Goal: Task Accomplishment & Management: Complete application form

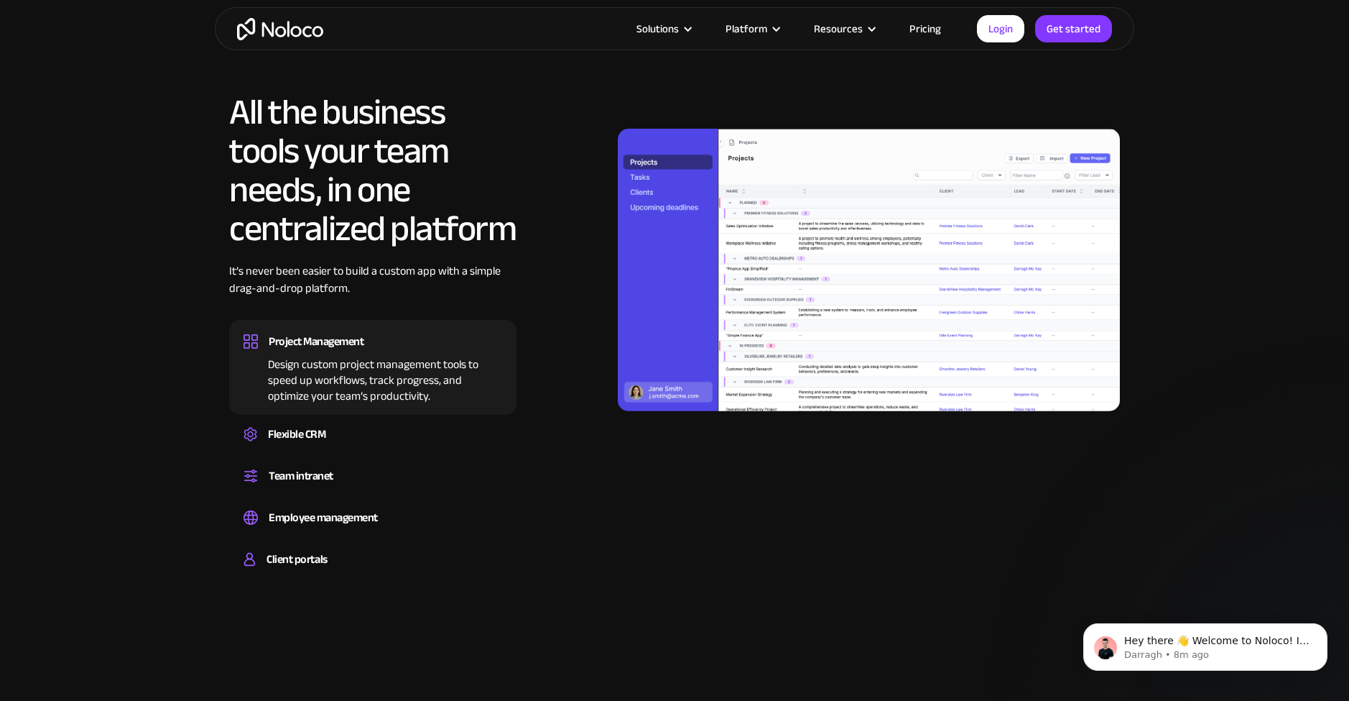
click at [920, 27] on link "Pricing" at bounding box center [926, 28] width 68 height 19
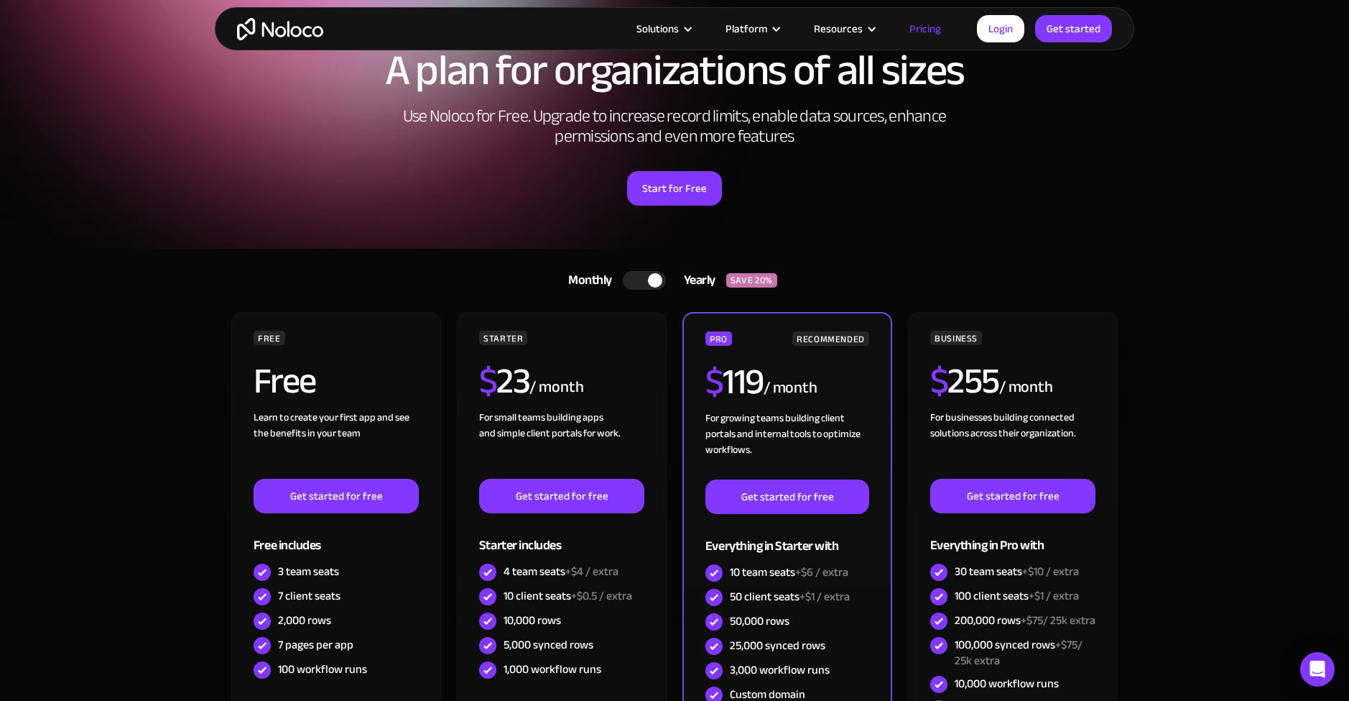
scroll to position [80, 0]
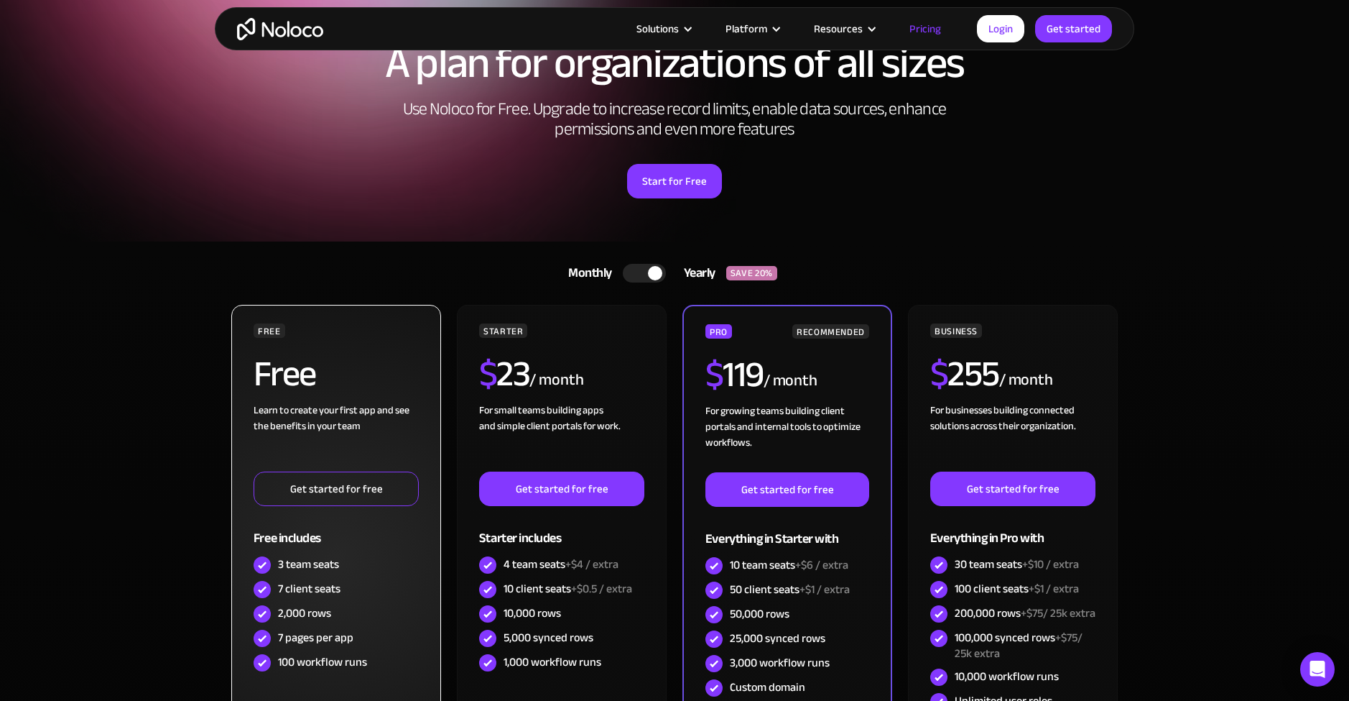
click at [317, 494] on link "Get started for free" at bounding box center [336, 488] width 165 height 34
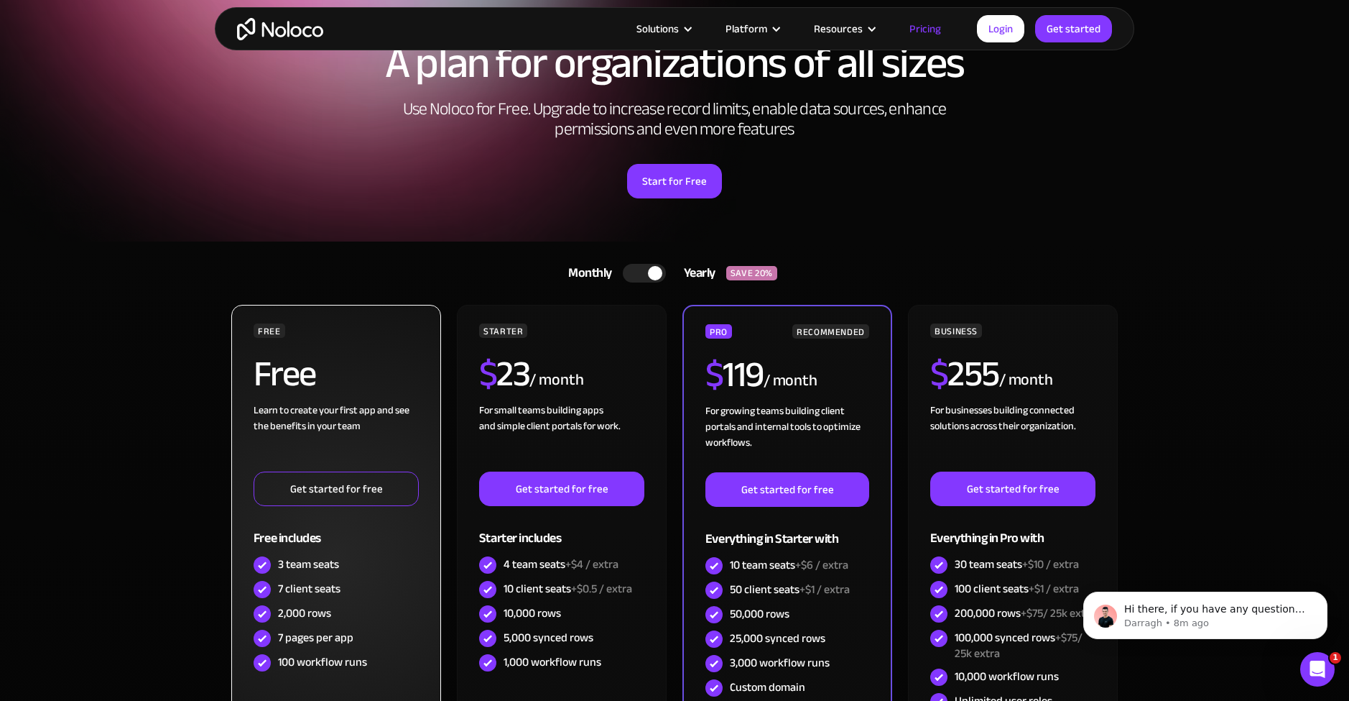
scroll to position [0, 0]
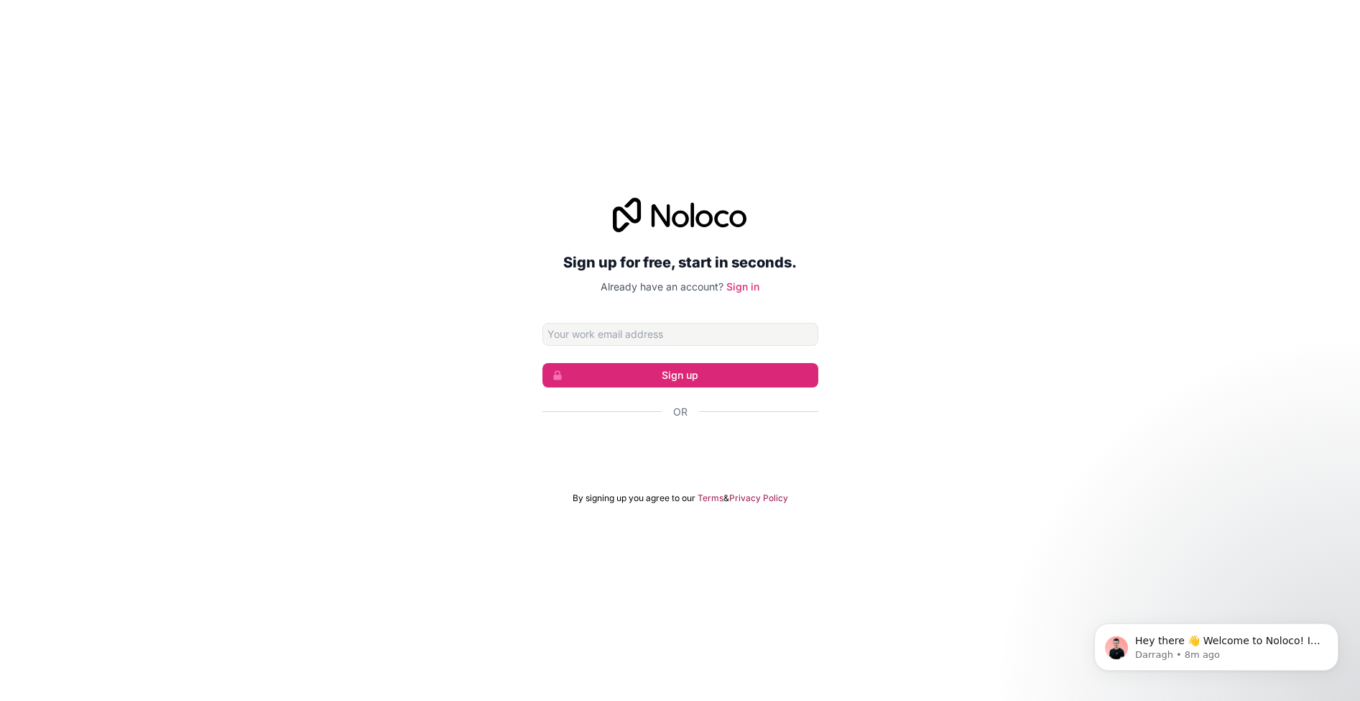
click at [1057, 320] on div "Sign up for free, start in seconds. Already have an account? Sign in Sign up Or…" at bounding box center [680, 350] width 1360 height 346
click at [723, 456] on div "Sign in with Google. Opens in new tab" at bounding box center [680, 451] width 276 height 32
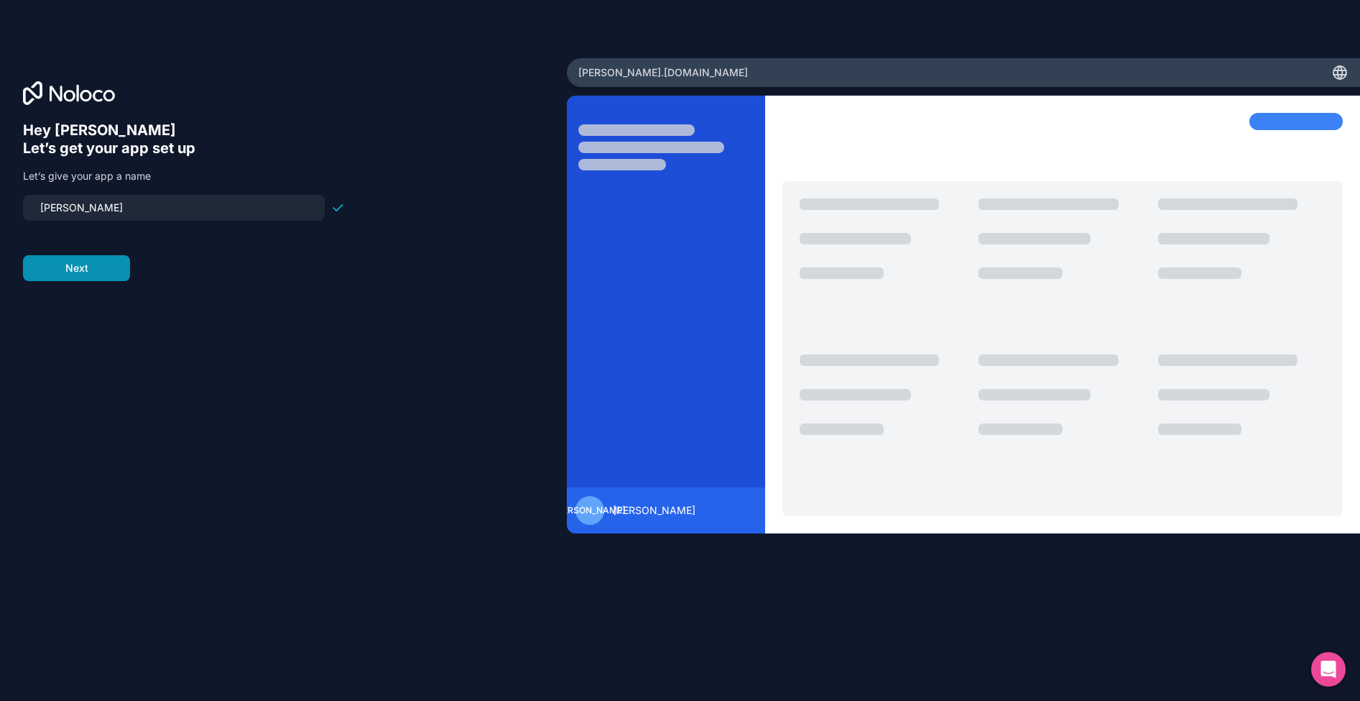
click at [89, 274] on button "Next" at bounding box center [76, 268] width 107 height 26
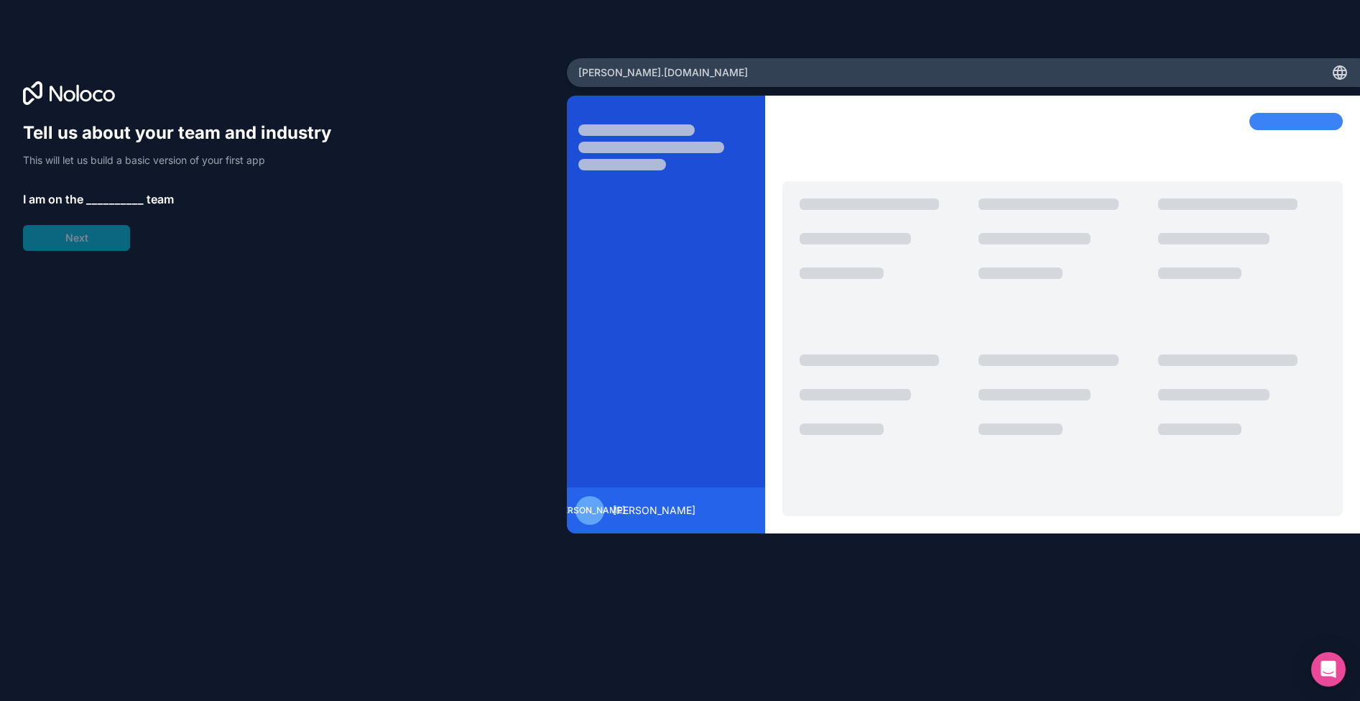
click at [111, 191] on span "__________" at bounding box center [114, 198] width 57 height 17
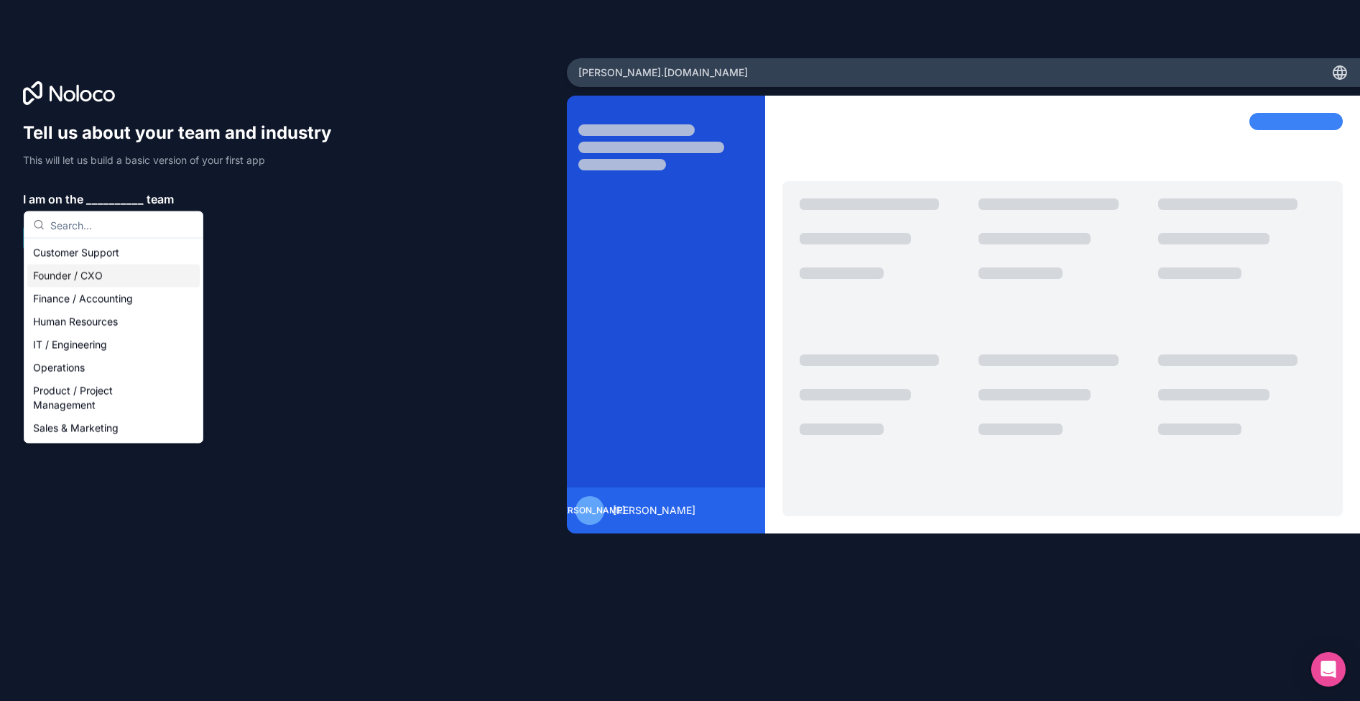
click at [93, 272] on div "Founder / CXO" at bounding box center [113, 275] width 172 height 23
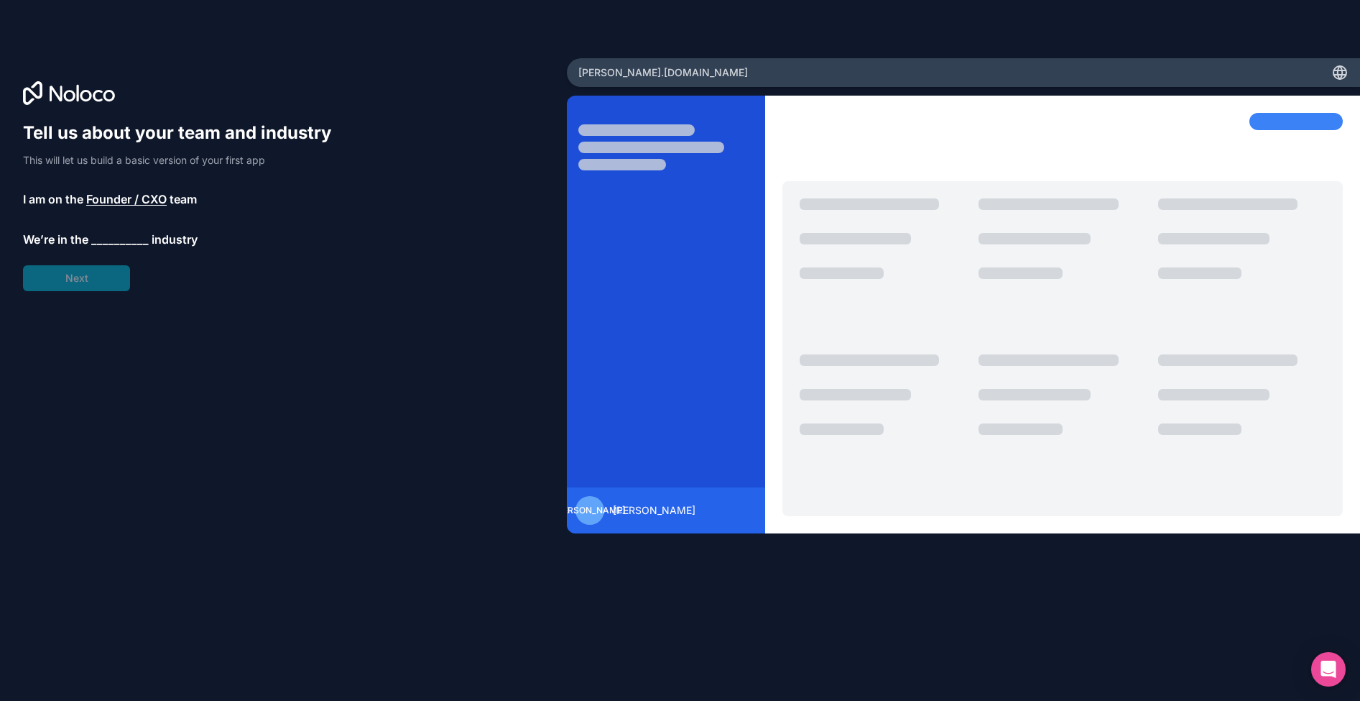
click at [124, 244] on span "__________" at bounding box center [119, 239] width 57 height 17
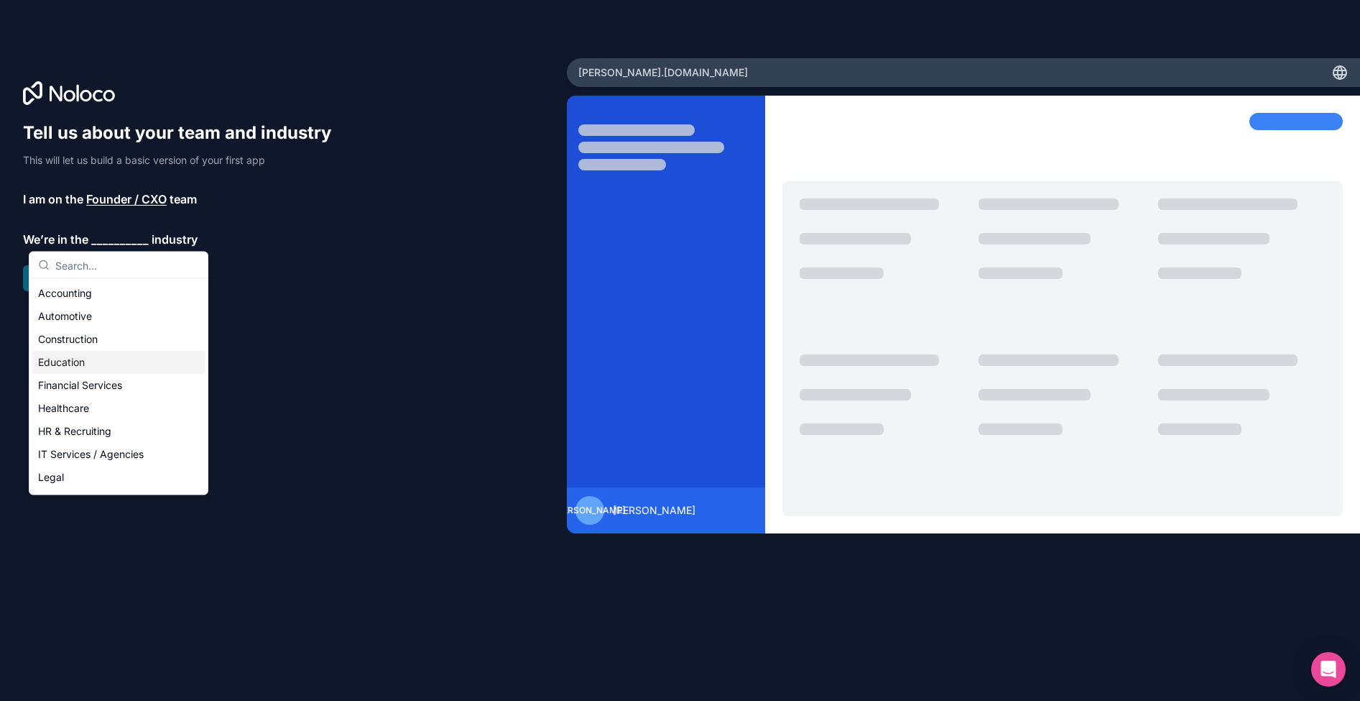
click at [106, 363] on div "Education" at bounding box center [118, 362] width 172 height 23
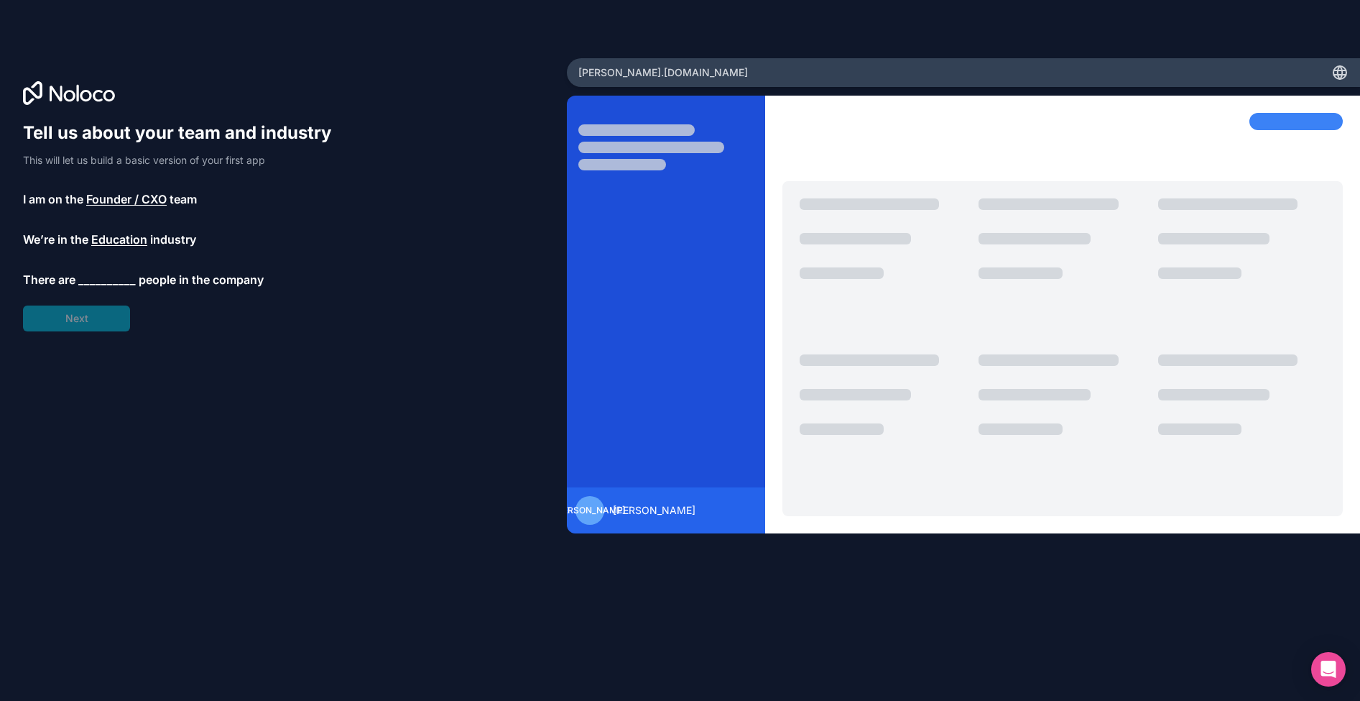
click at [125, 284] on span "__________" at bounding box center [106, 279] width 57 height 17
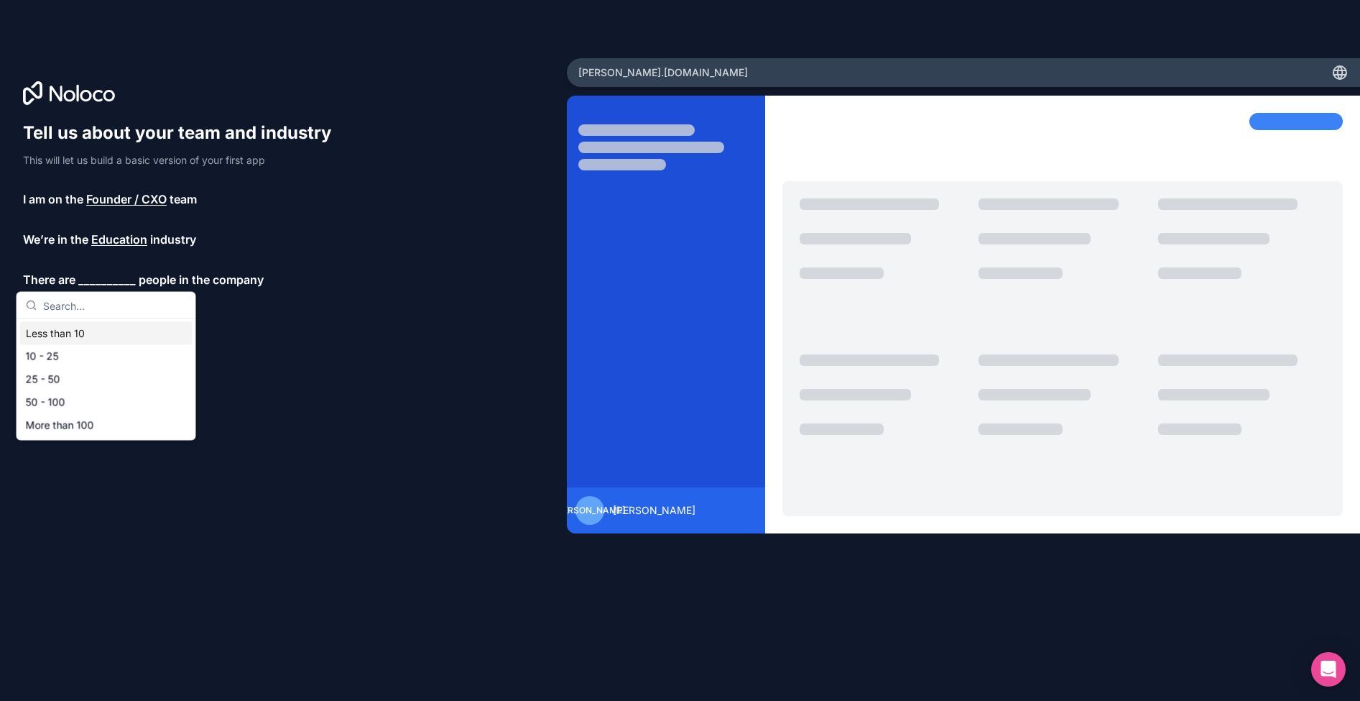
click at [88, 328] on div "Less than 10" at bounding box center [106, 333] width 172 height 23
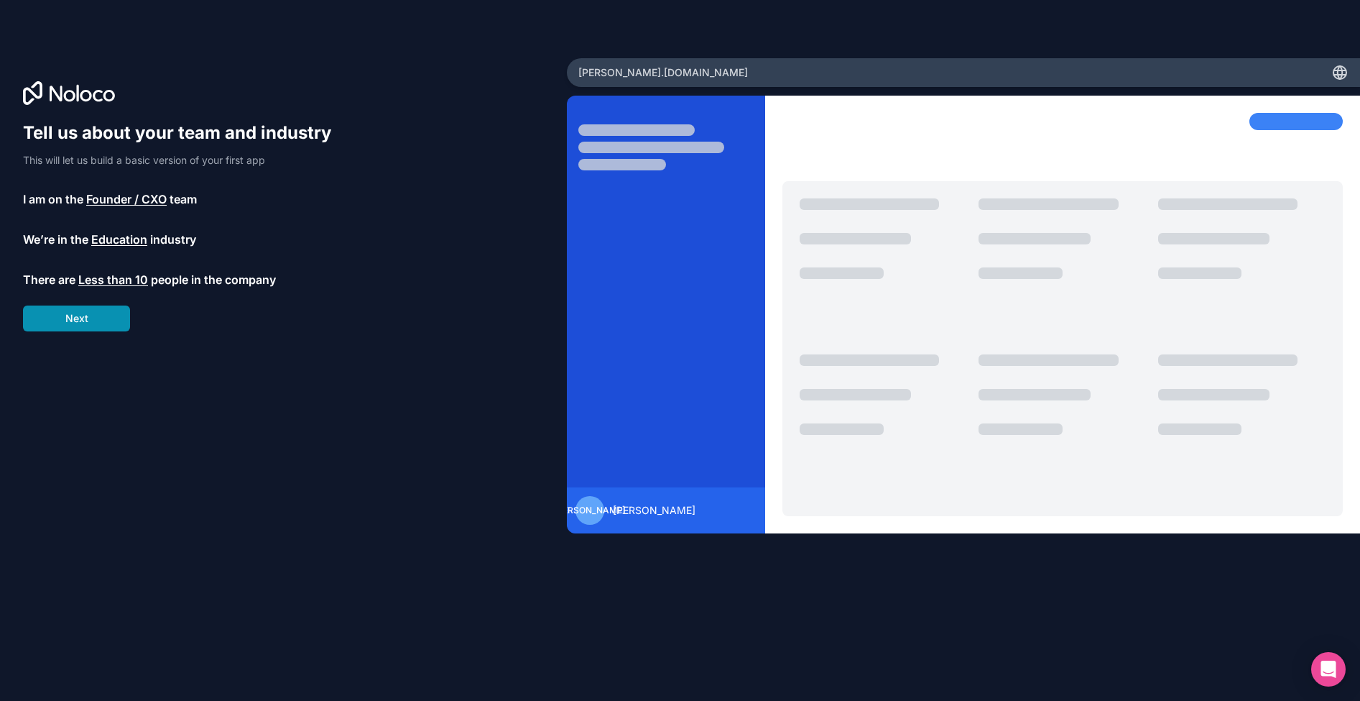
click at [91, 325] on button "Next" at bounding box center [76, 318] width 107 height 26
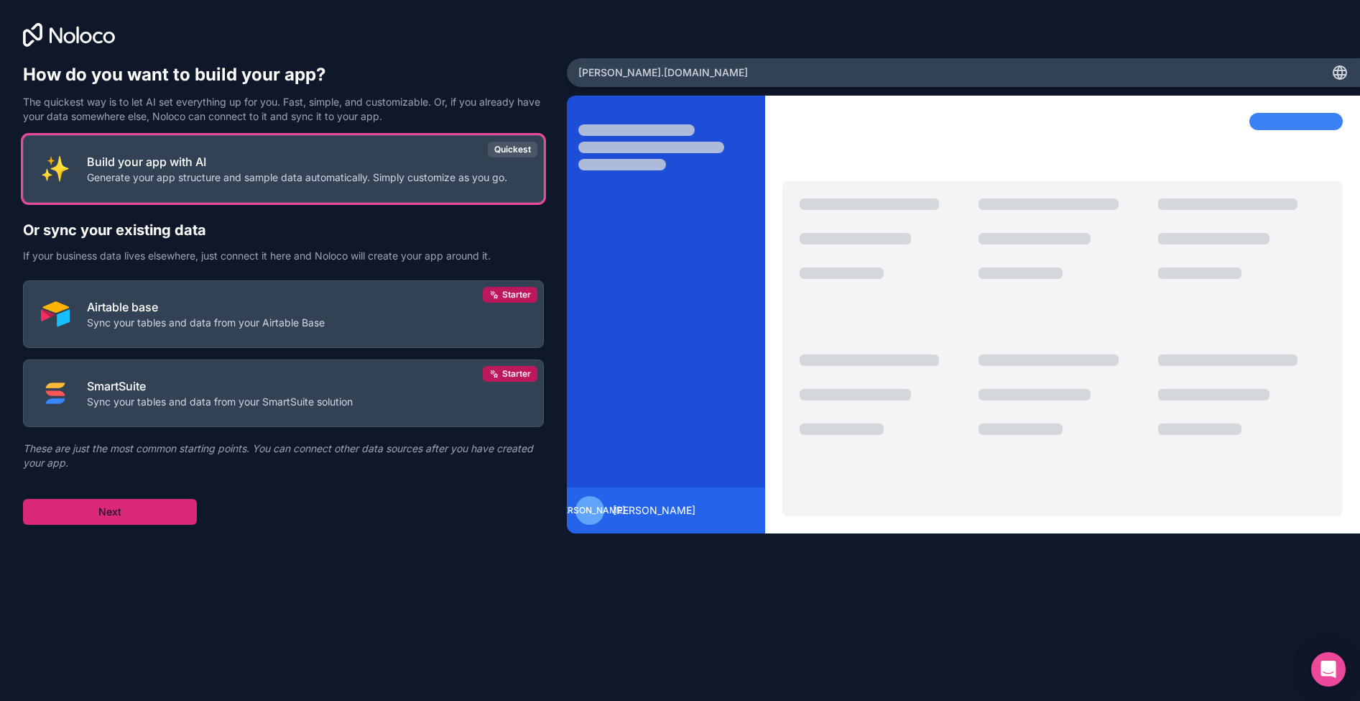
click at [152, 508] on button "Next" at bounding box center [110, 512] width 174 height 26
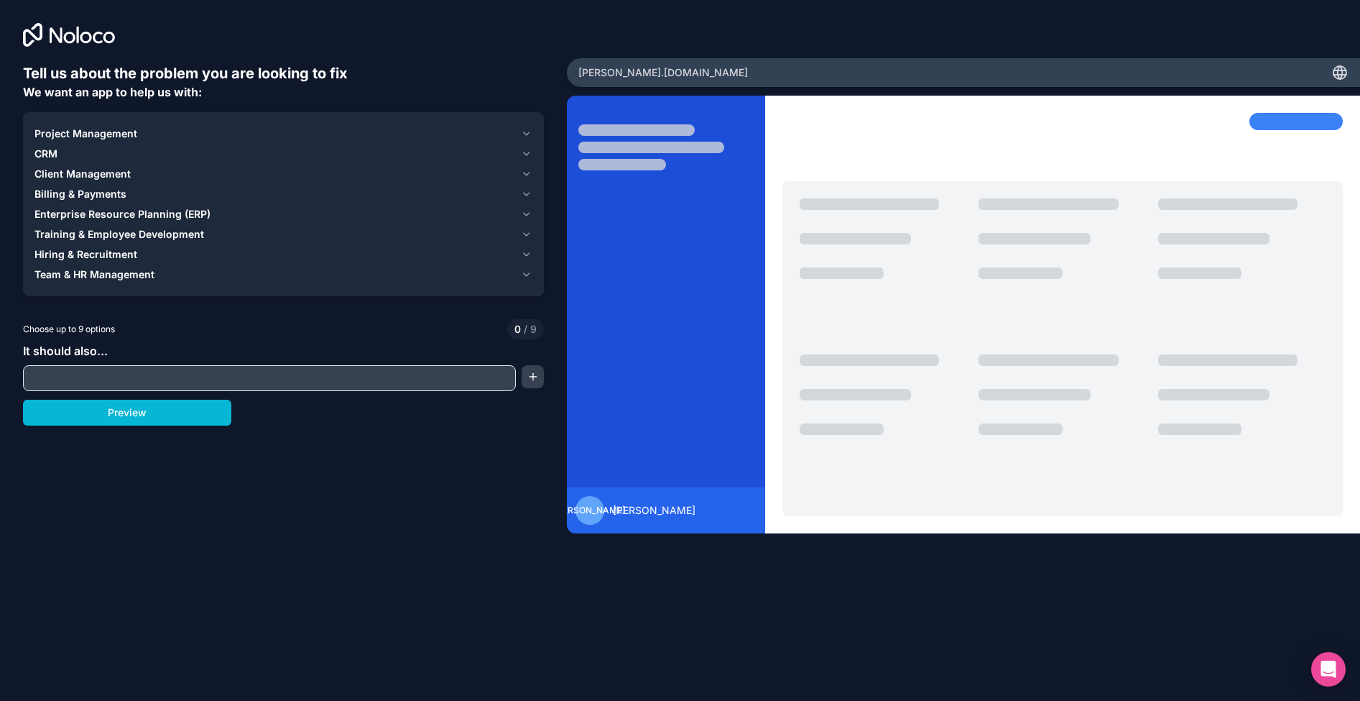
click at [525, 134] on icon "button" at bounding box center [526, 133] width 11 height 11
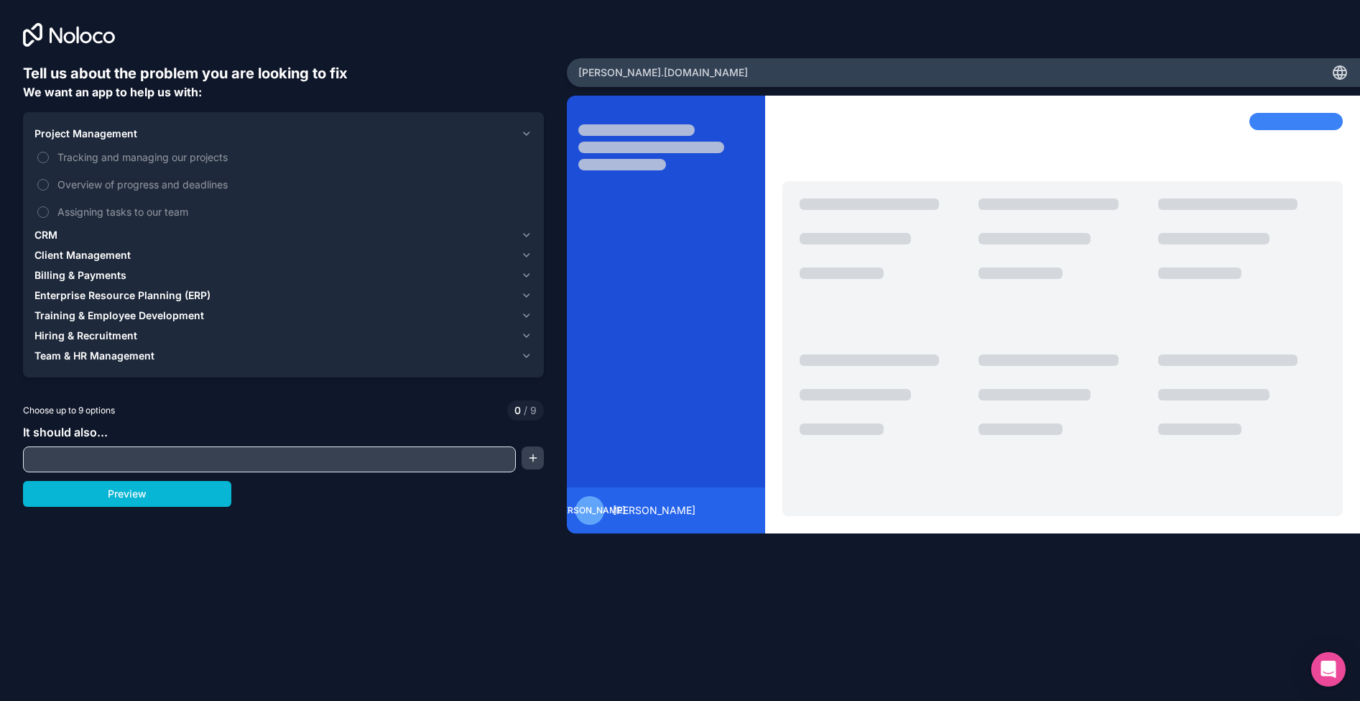
click at [525, 134] on icon "button" at bounding box center [526, 133] width 11 height 11
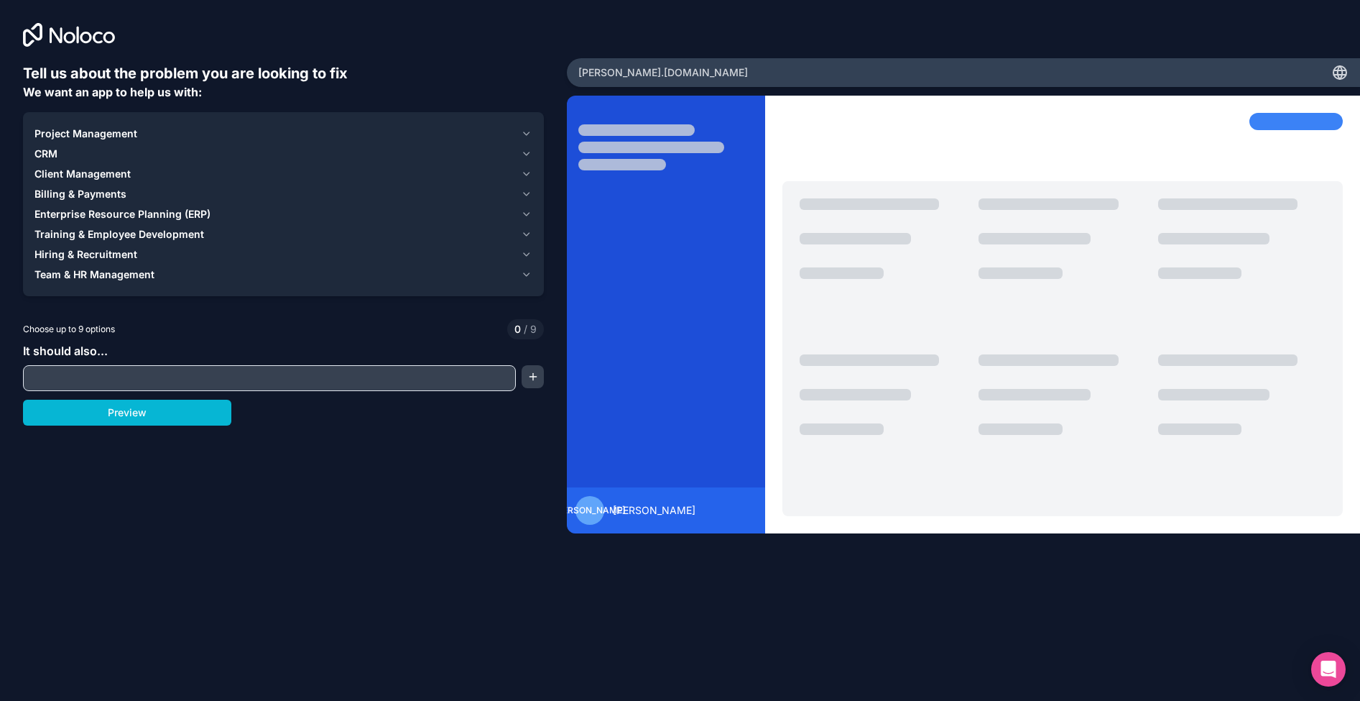
click at [526, 170] on icon "button" at bounding box center [526, 173] width 11 height 11
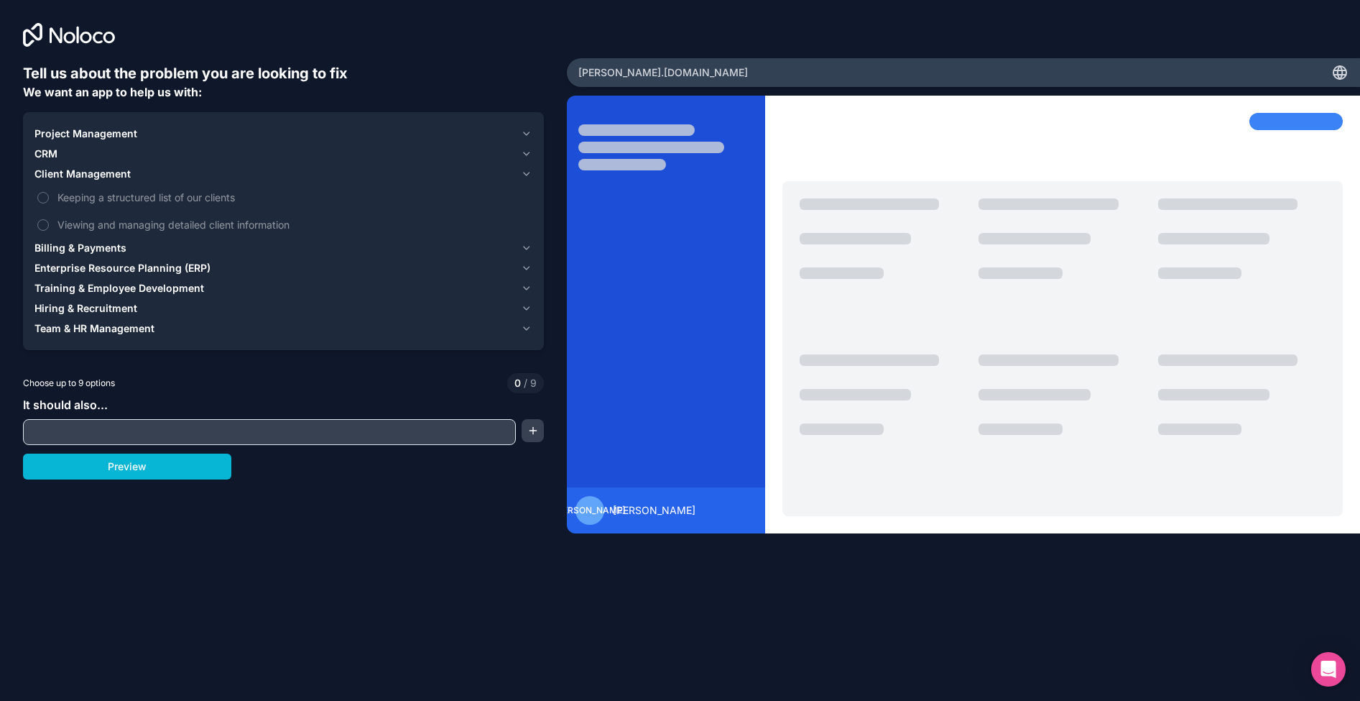
click at [526, 170] on icon "button" at bounding box center [526, 173] width 11 height 11
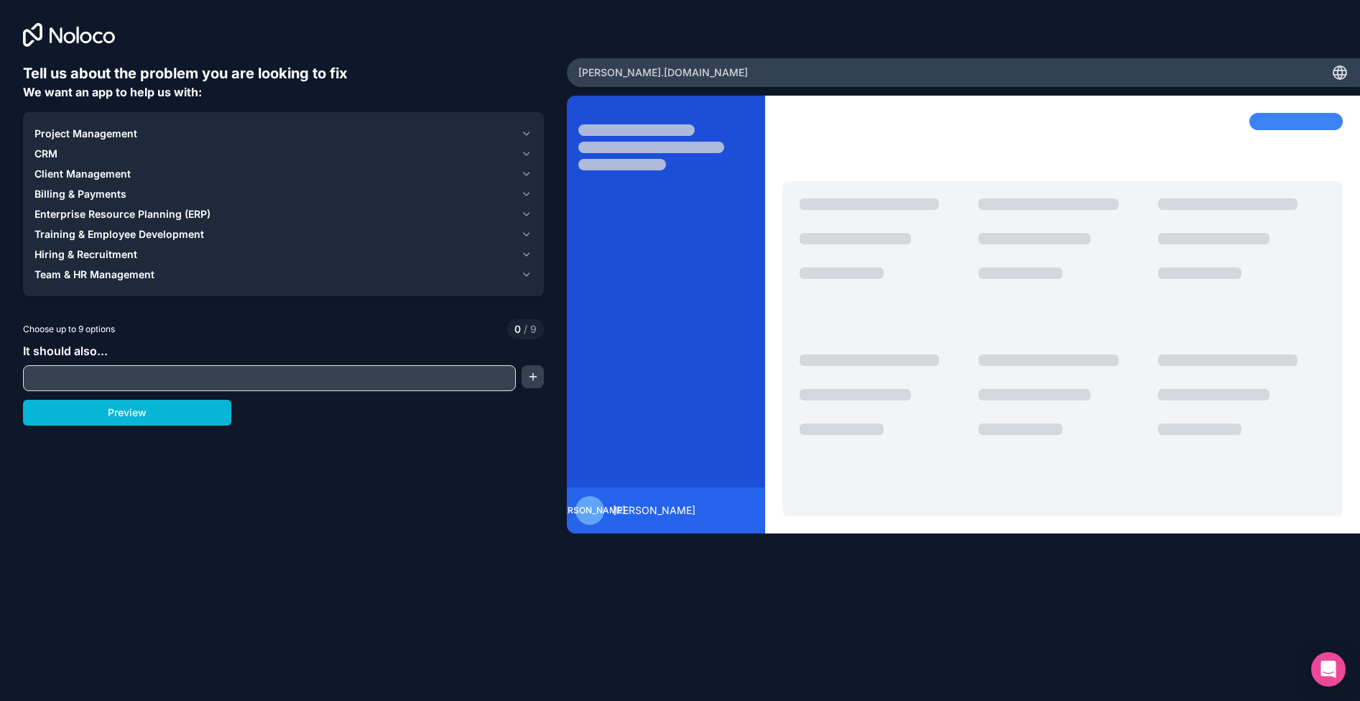
click at [525, 194] on icon "button" at bounding box center [527, 194] width 6 height 3
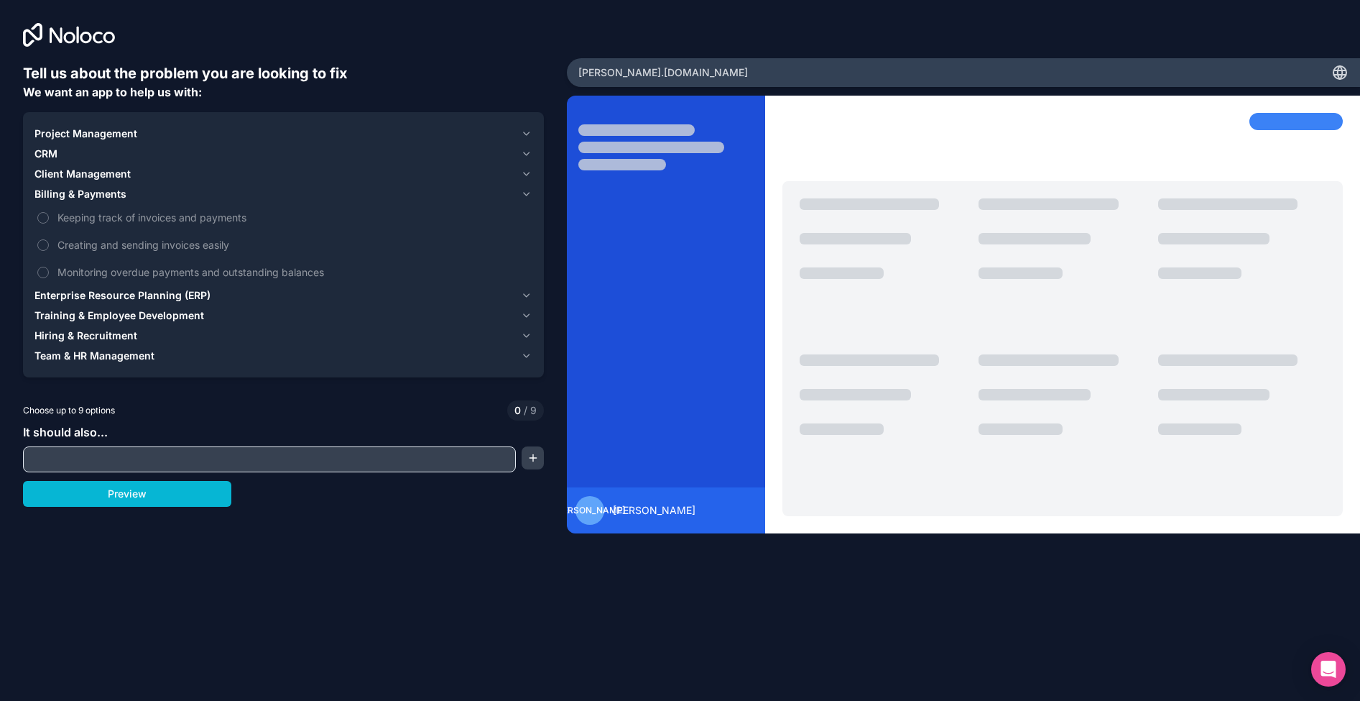
click at [525, 194] on icon "button" at bounding box center [527, 194] width 6 height 3
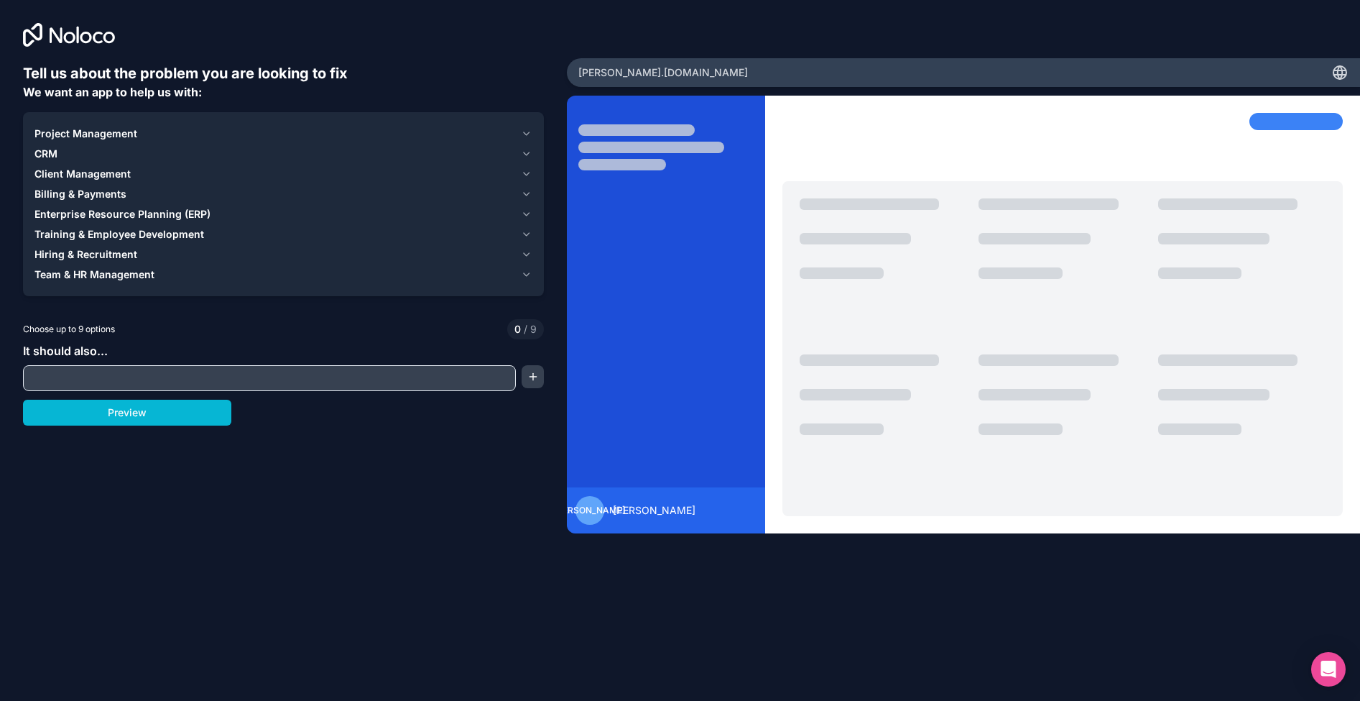
click at [524, 212] on icon "button" at bounding box center [526, 213] width 11 height 11
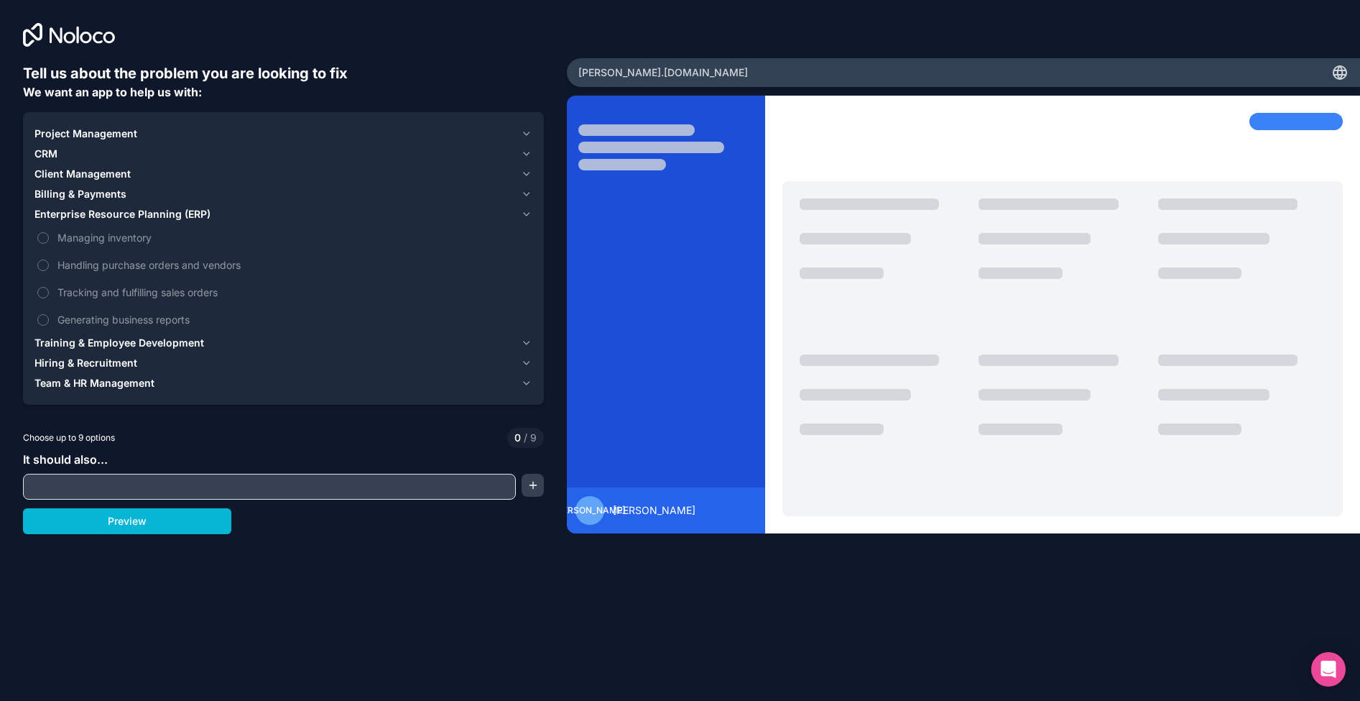
click at [524, 212] on icon "button" at bounding box center [526, 213] width 11 height 11
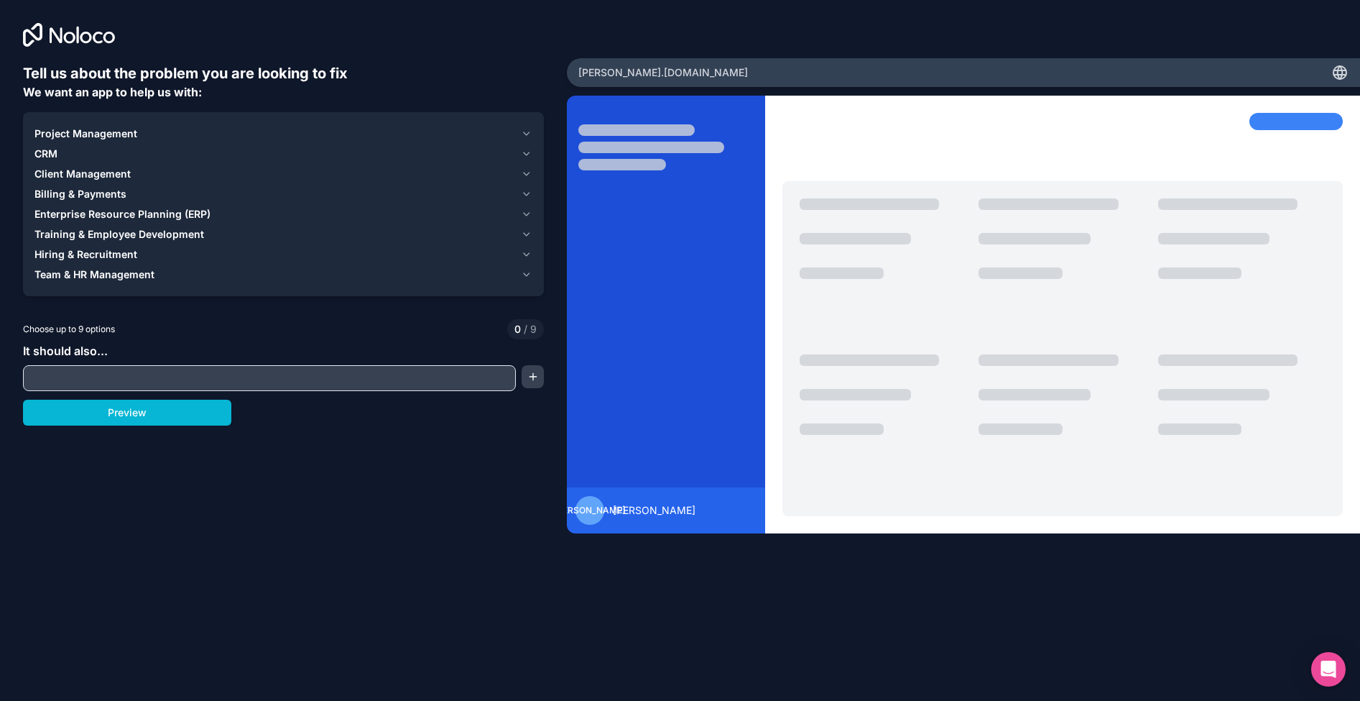
click at [526, 235] on icon "button" at bounding box center [527, 234] width 6 height 3
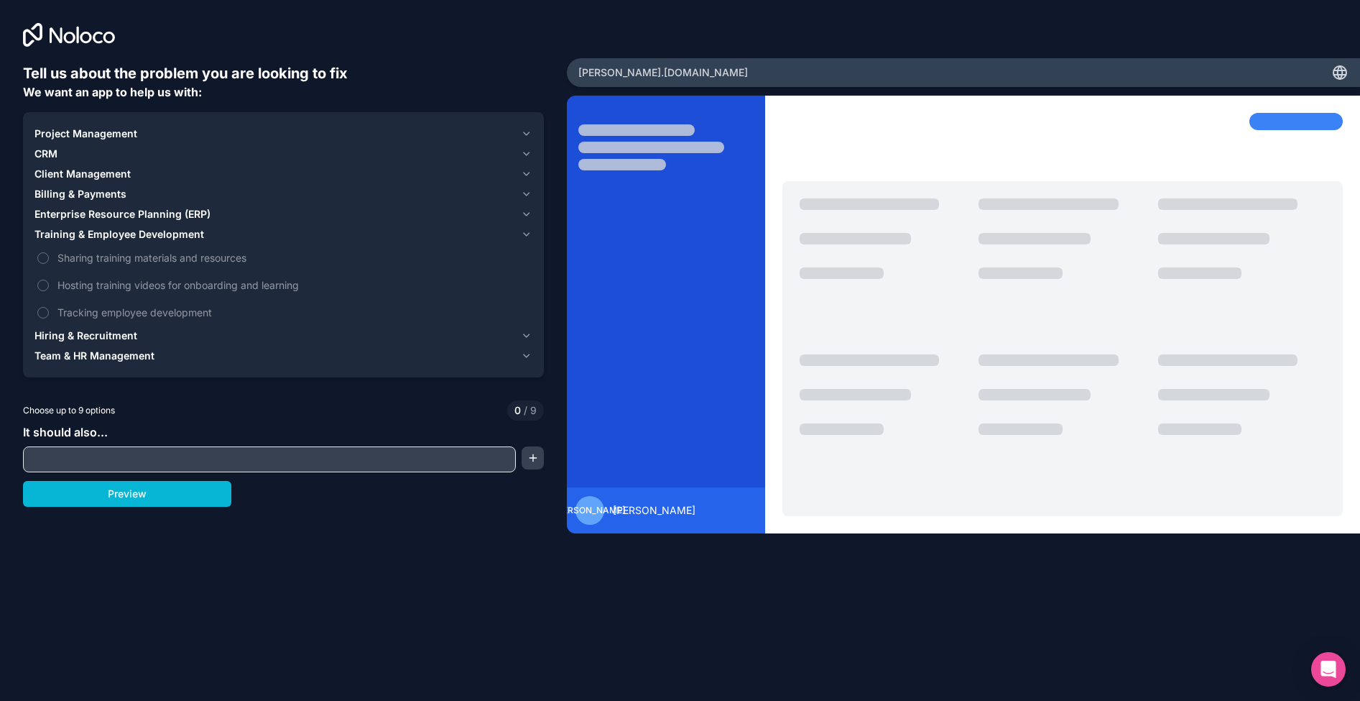
click at [525, 234] on icon "button" at bounding box center [527, 234] width 6 height 3
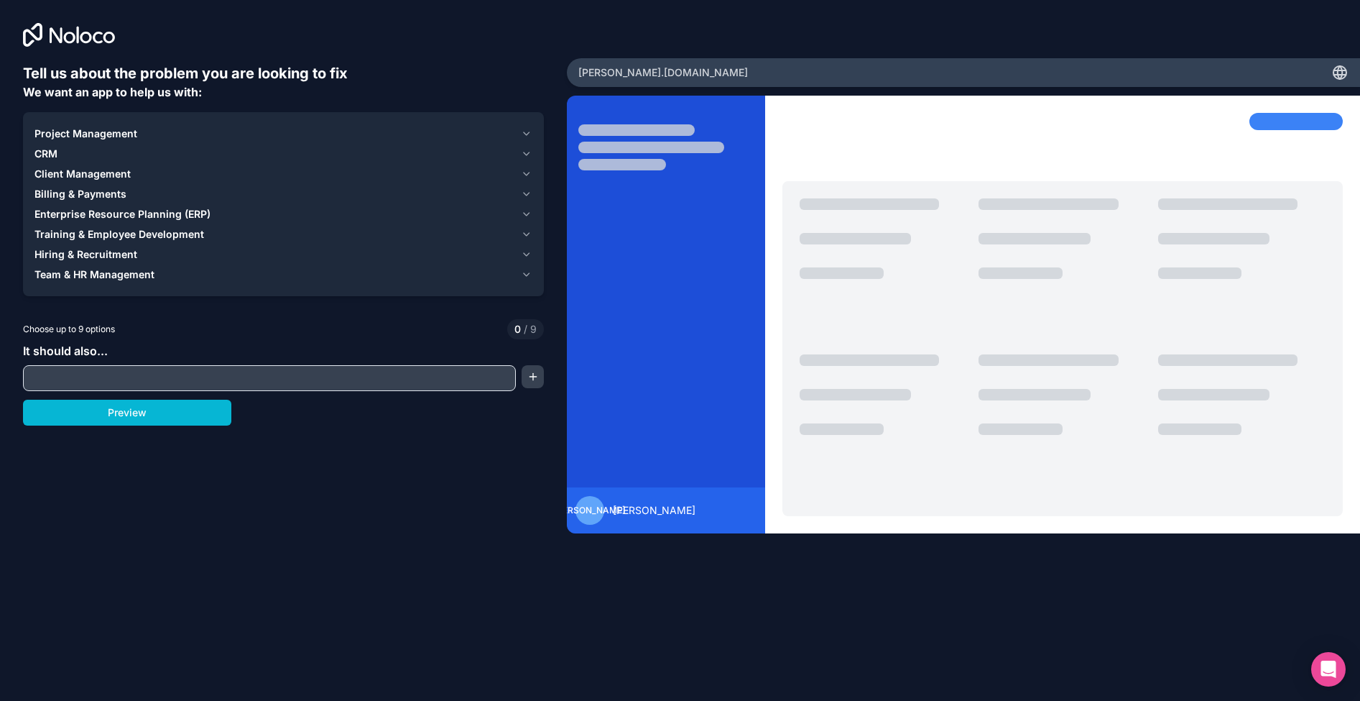
click at [528, 253] on icon "button" at bounding box center [526, 254] width 11 height 11
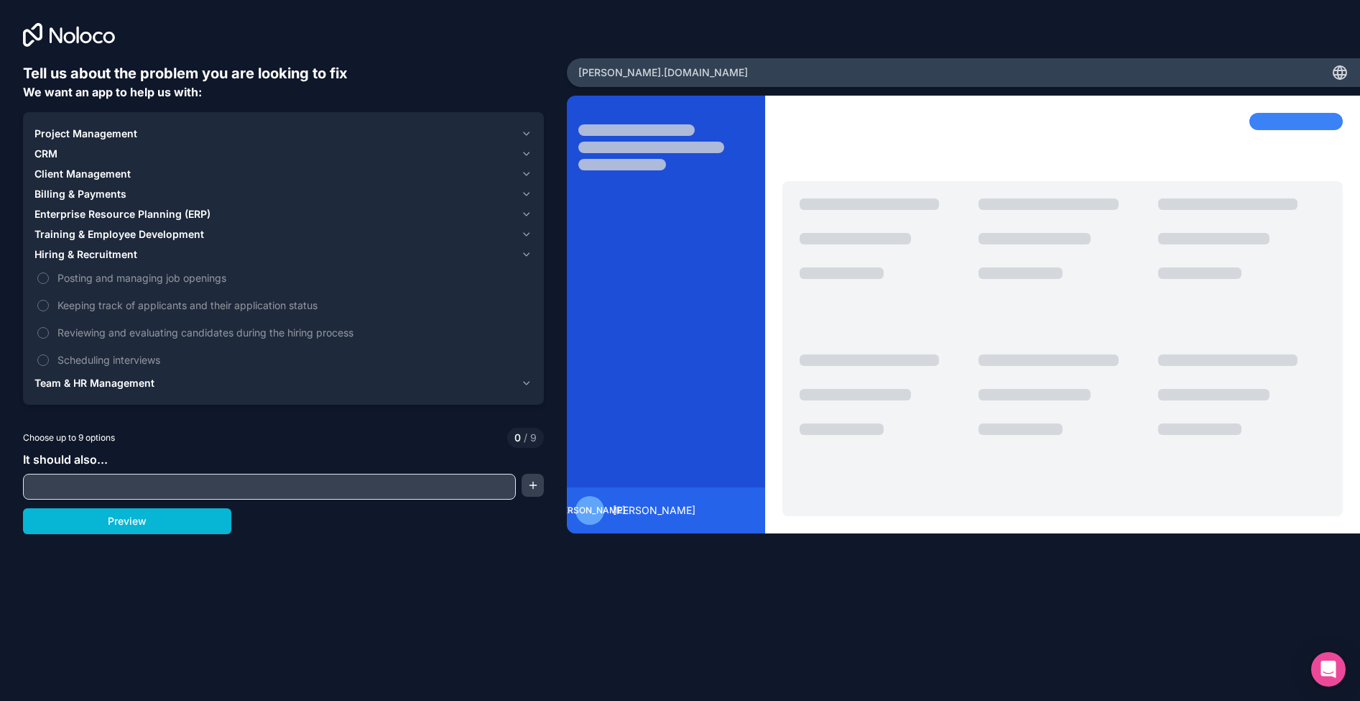
click at [528, 253] on icon "button" at bounding box center [526, 254] width 11 height 11
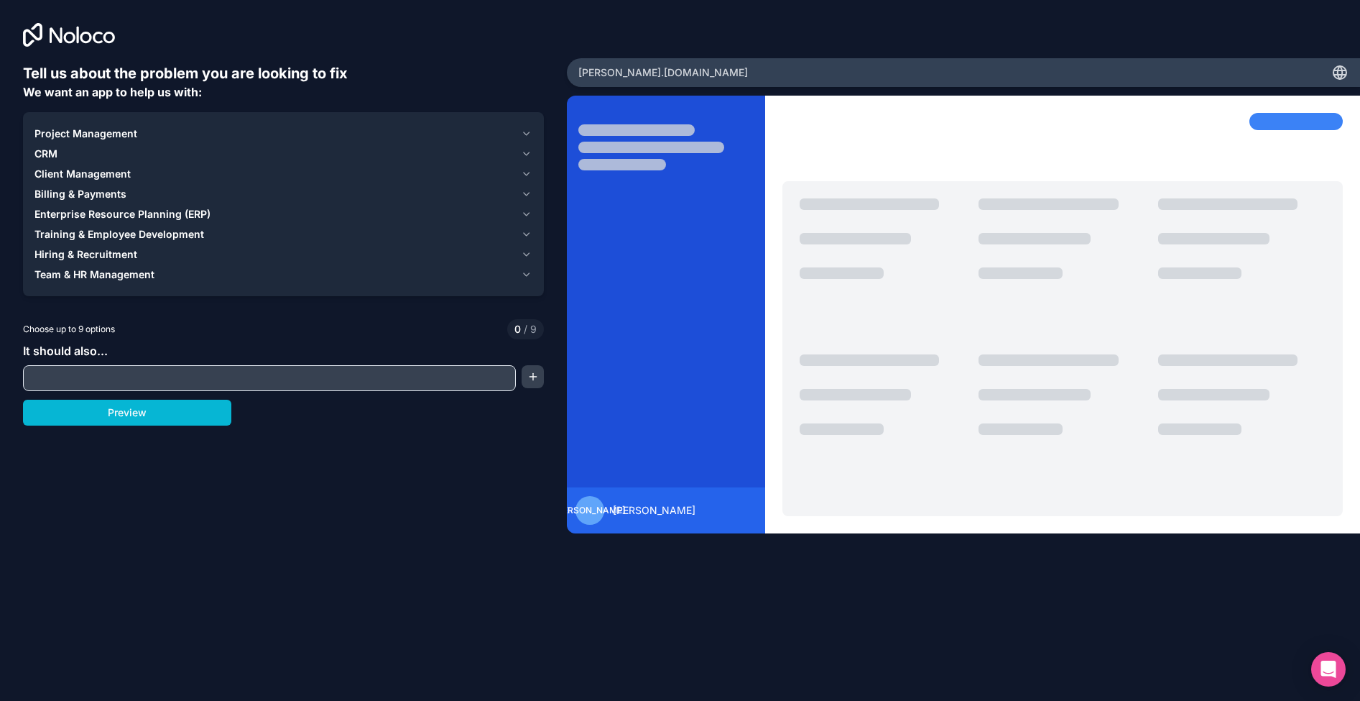
click at [527, 276] on icon "button" at bounding box center [526, 274] width 11 height 11
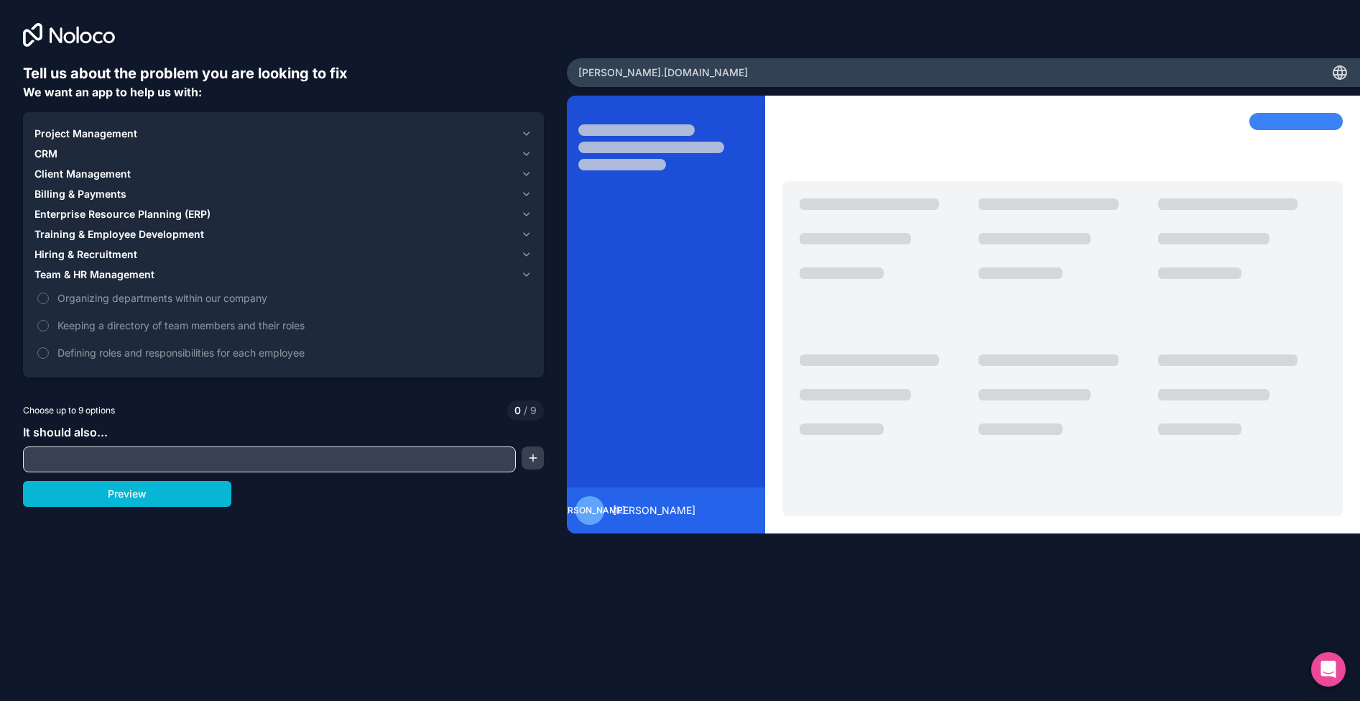
click at [527, 276] on icon "button" at bounding box center [527, 274] width 6 height 3
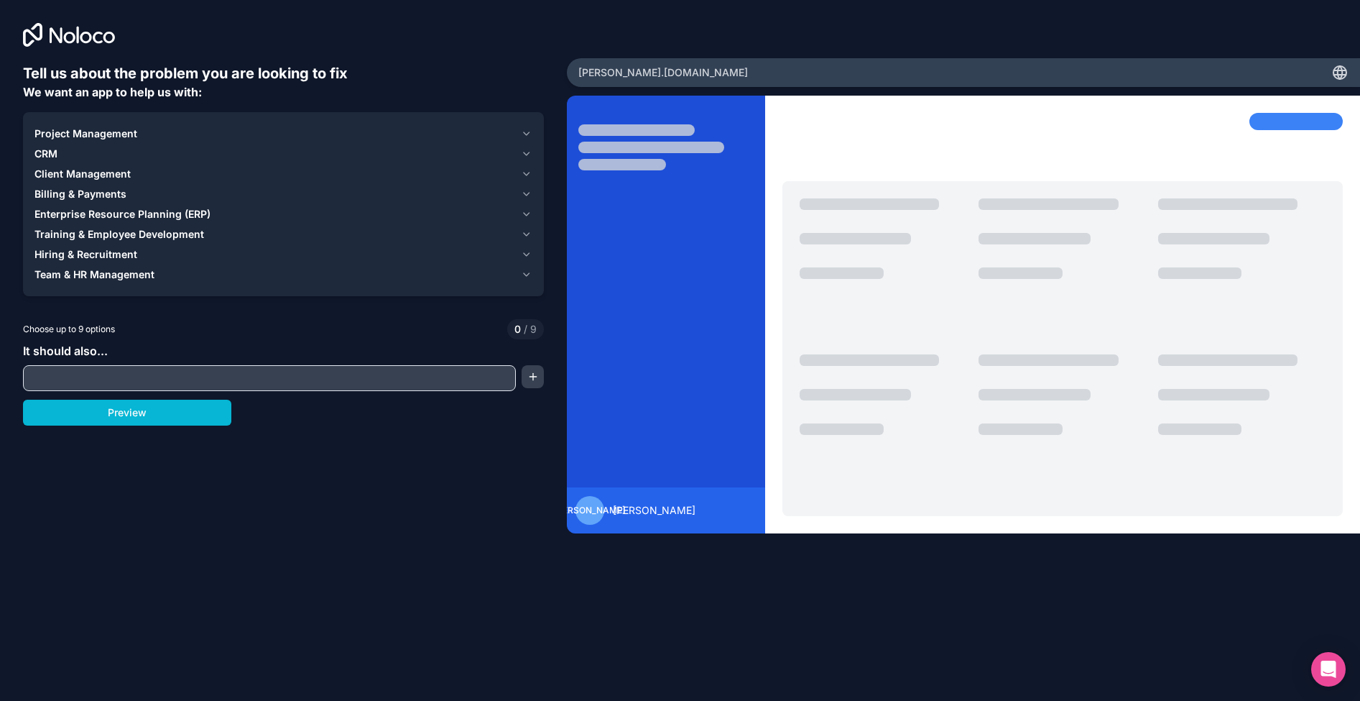
click at [525, 131] on icon "button" at bounding box center [526, 133] width 11 height 11
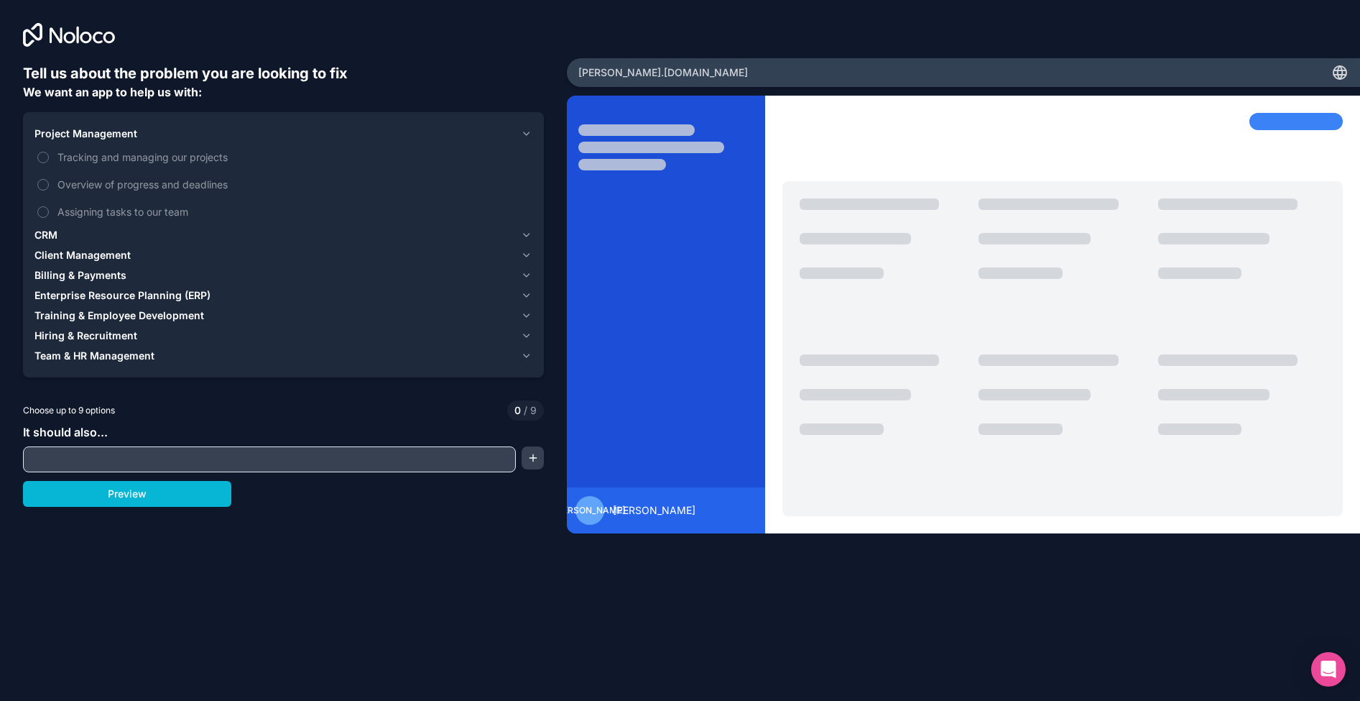
click at [527, 134] on icon "button" at bounding box center [527, 133] width 6 height 3
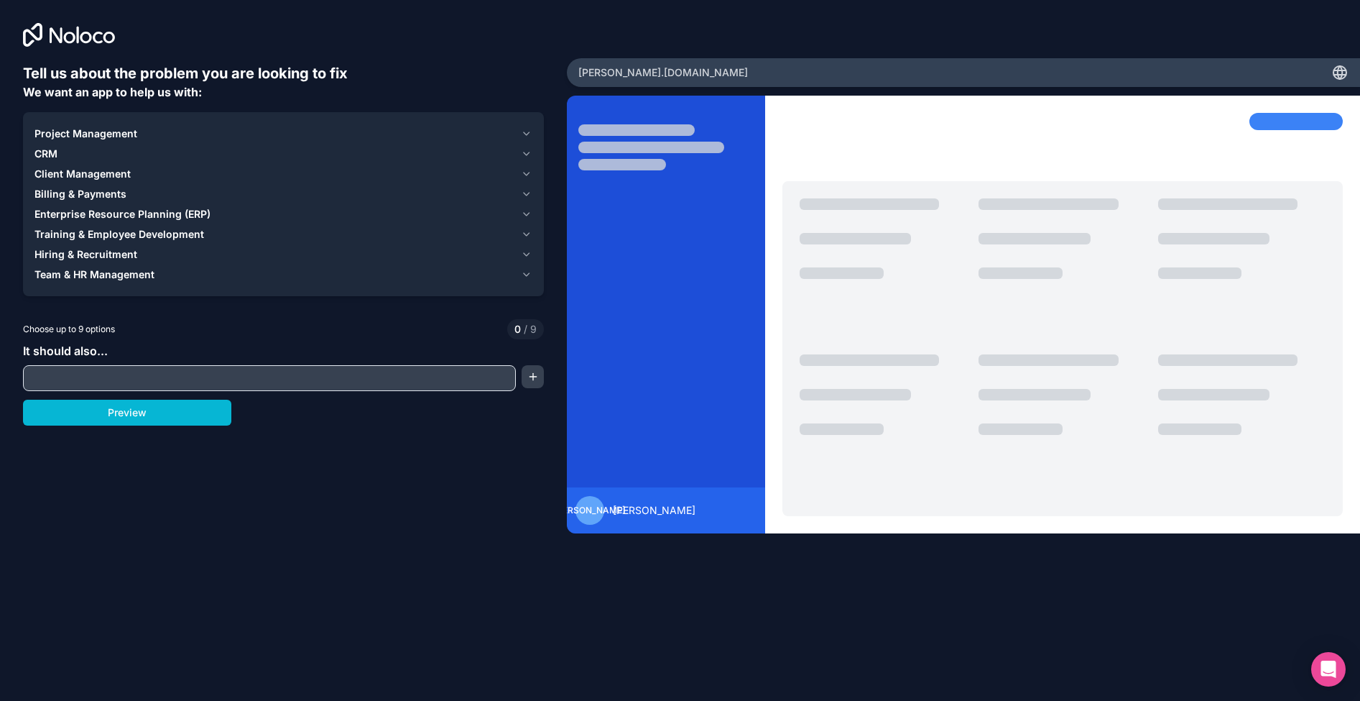
click at [526, 173] on icon "button" at bounding box center [526, 173] width 11 height 11
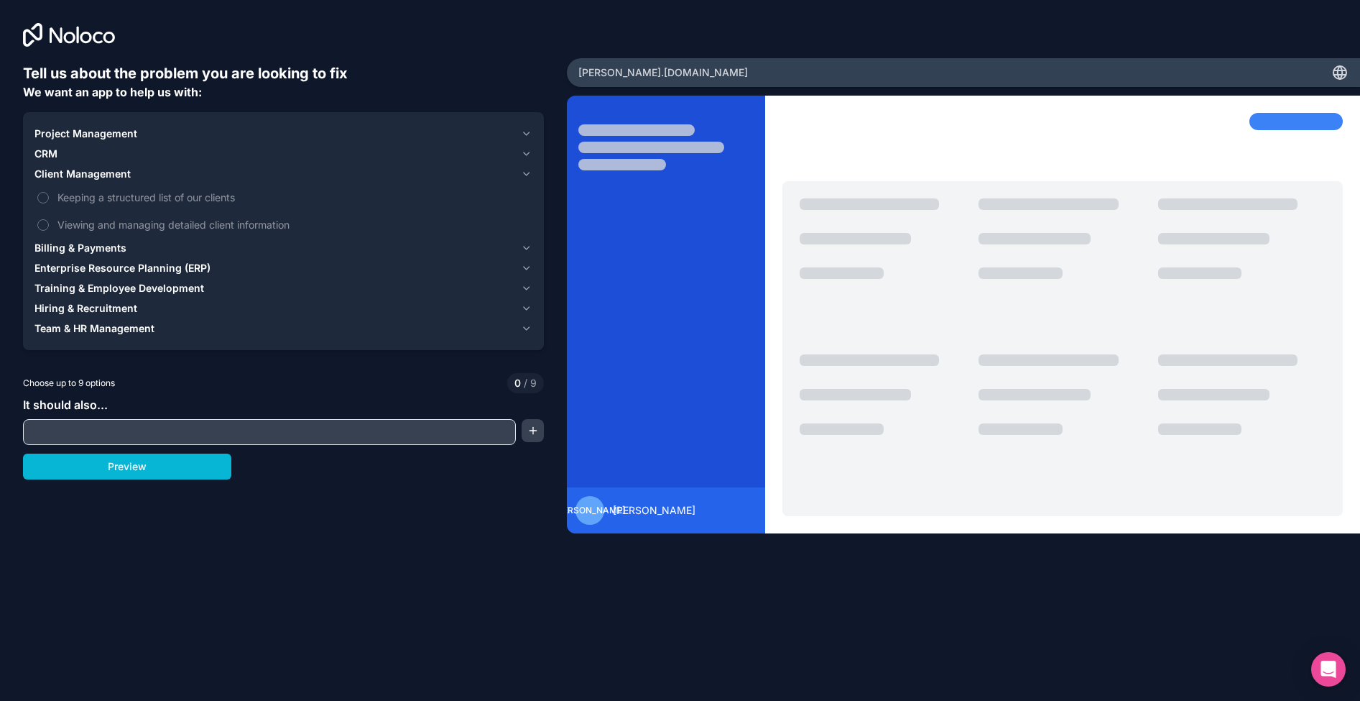
click at [526, 173] on icon "button" at bounding box center [526, 173] width 11 height 11
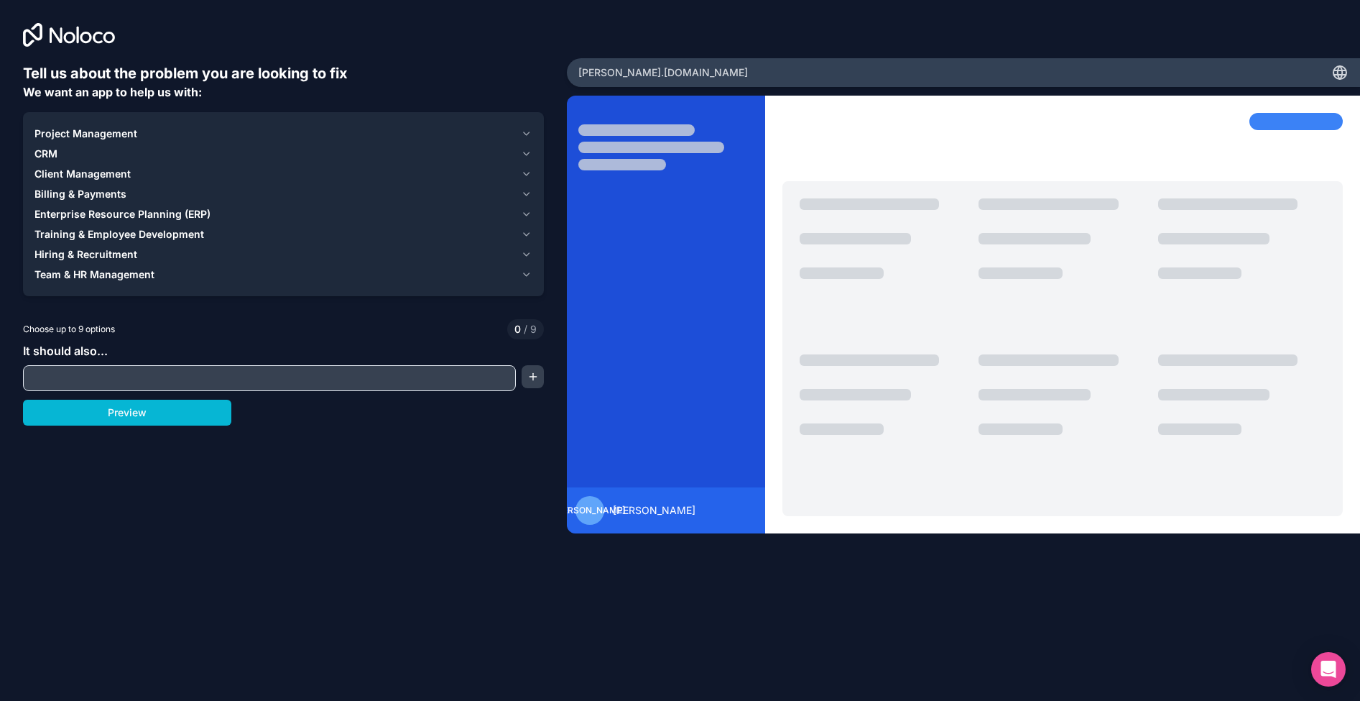
click at [525, 211] on icon "button" at bounding box center [526, 213] width 11 height 11
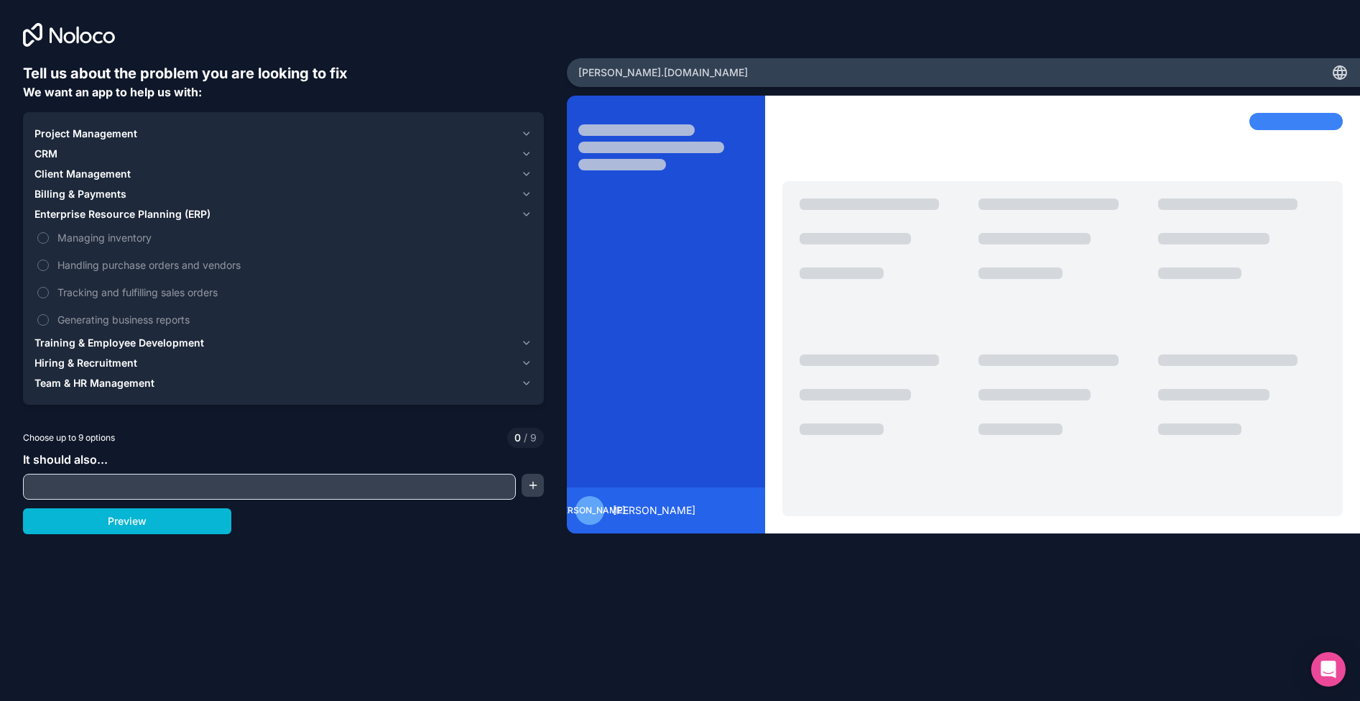
click at [525, 211] on icon "button" at bounding box center [526, 213] width 11 height 11
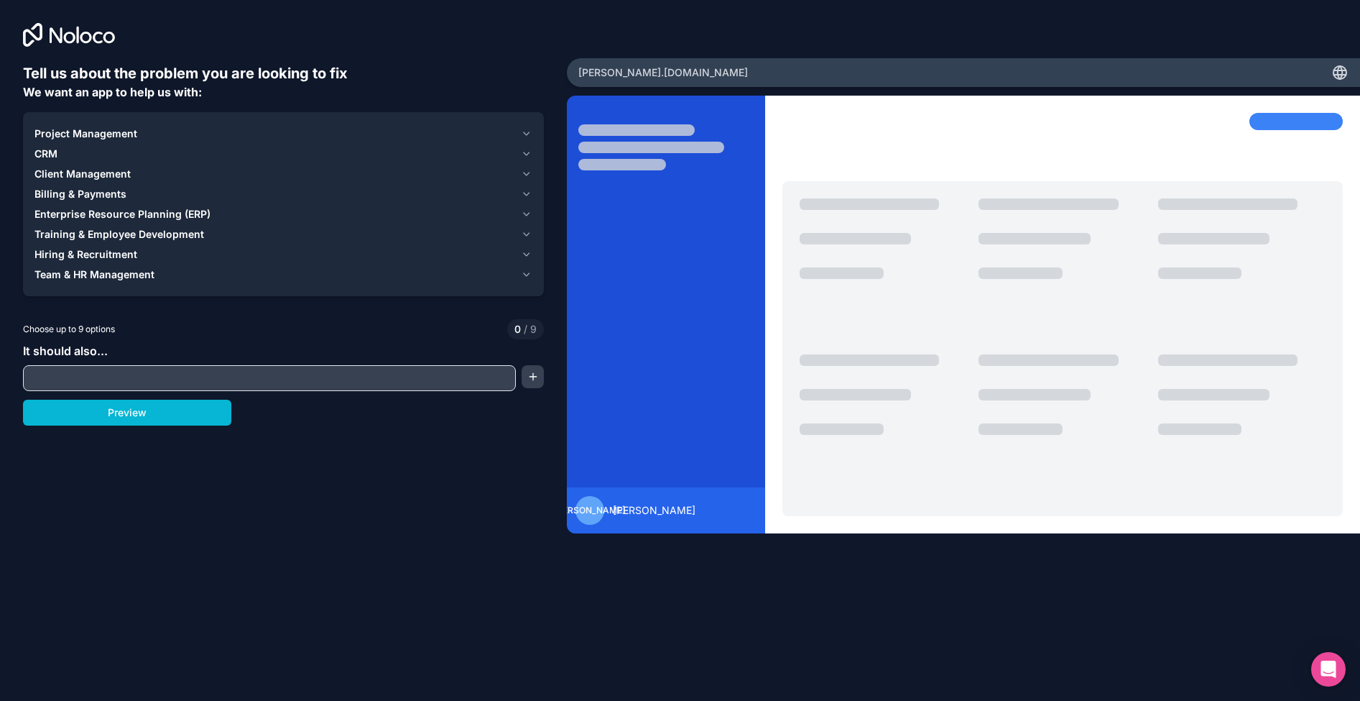
click at [525, 234] on icon "button" at bounding box center [526, 233] width 11 height 11
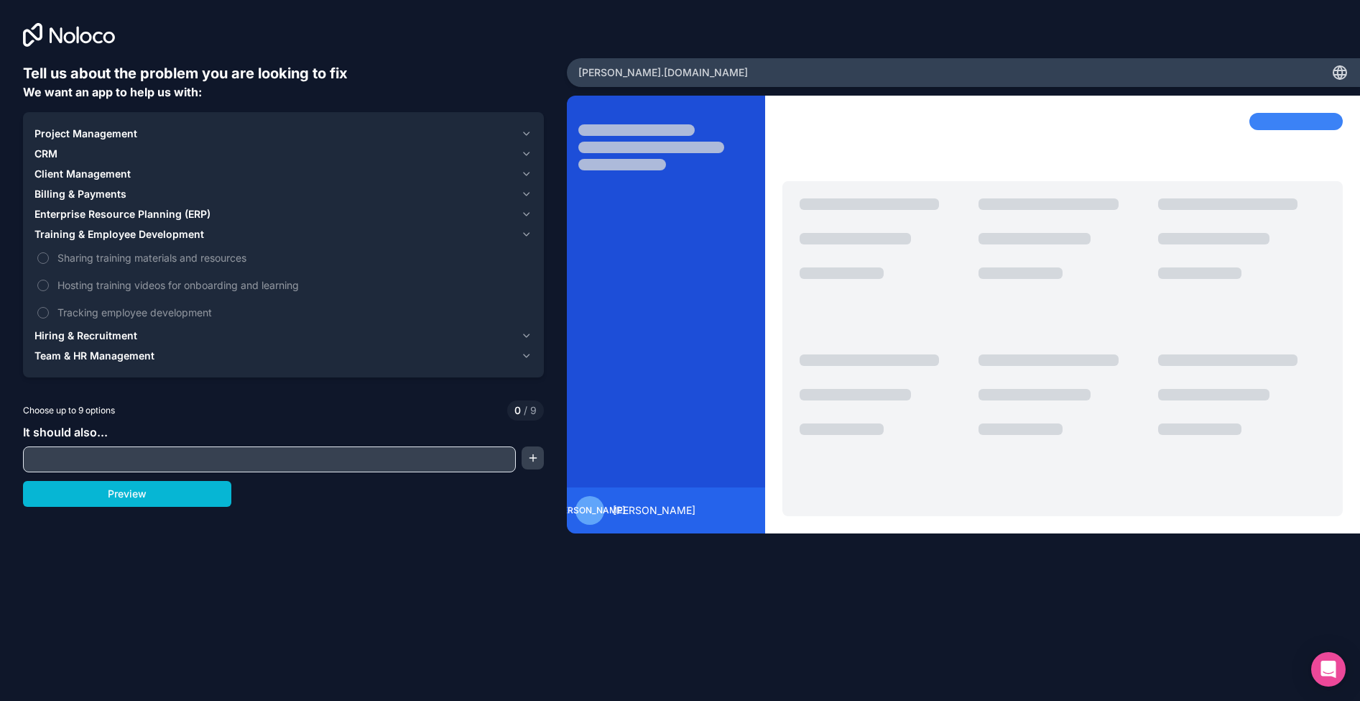
click at [525, 234] on icon "button" at bounding box center [526, 233] width 11 height 11
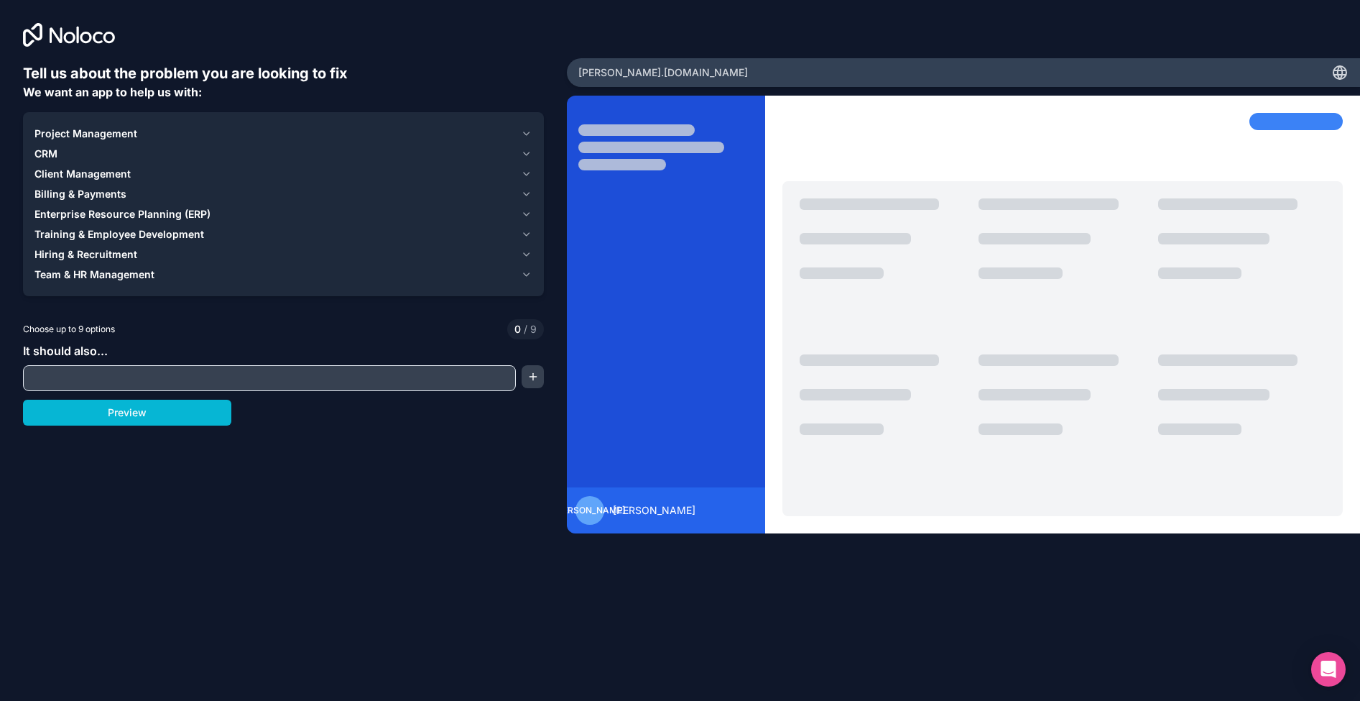
click at [525, 274] on icon "button" at bounding box center [527, 274] width 6 height 3
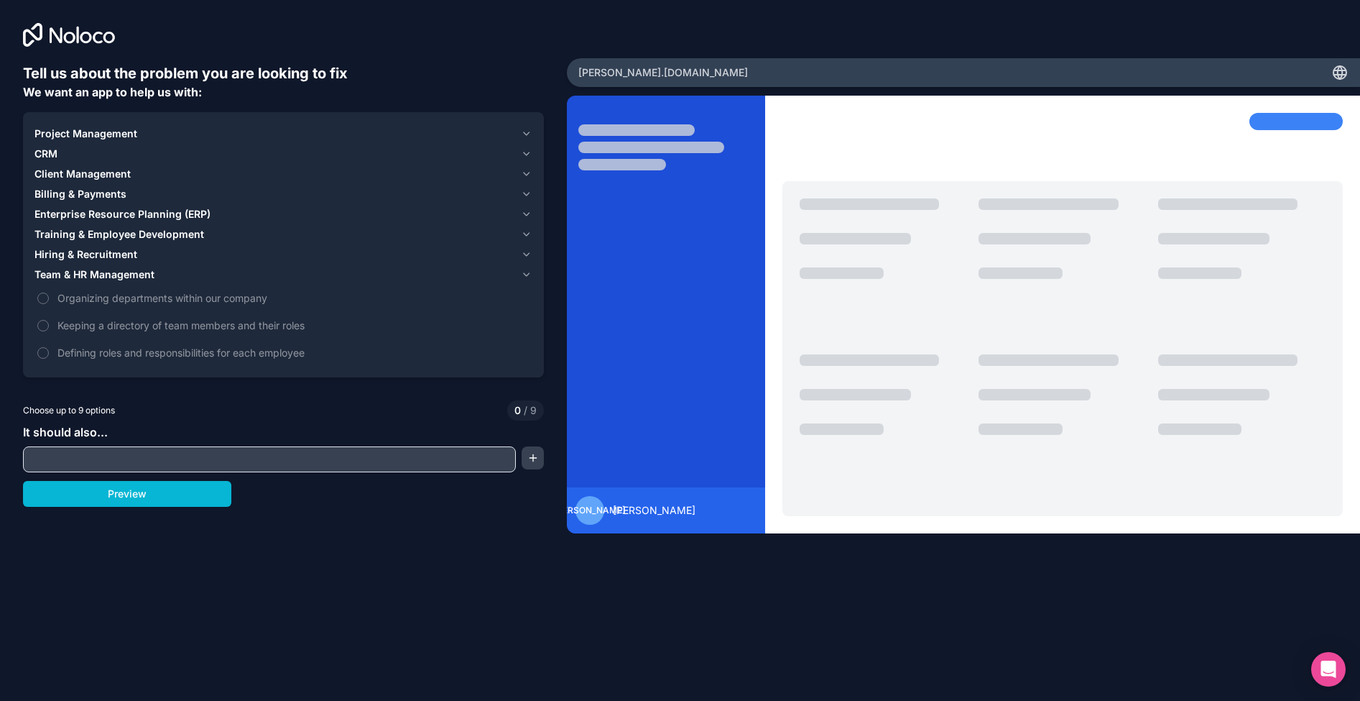
click at [525, 274] on icon "button" at bounding box center [527, 274] width 6 height 3
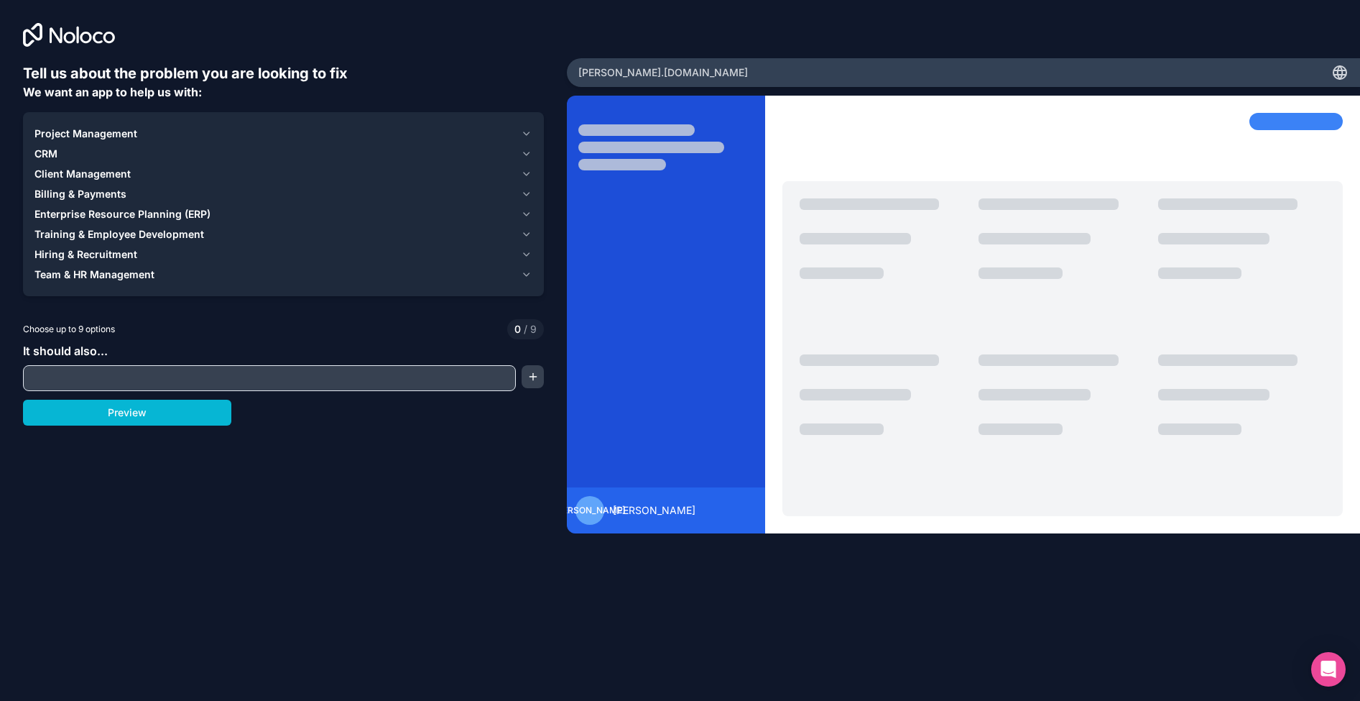
click at [524, 194] on icon "button" at bounding box center [526, 193] width 11 height 11
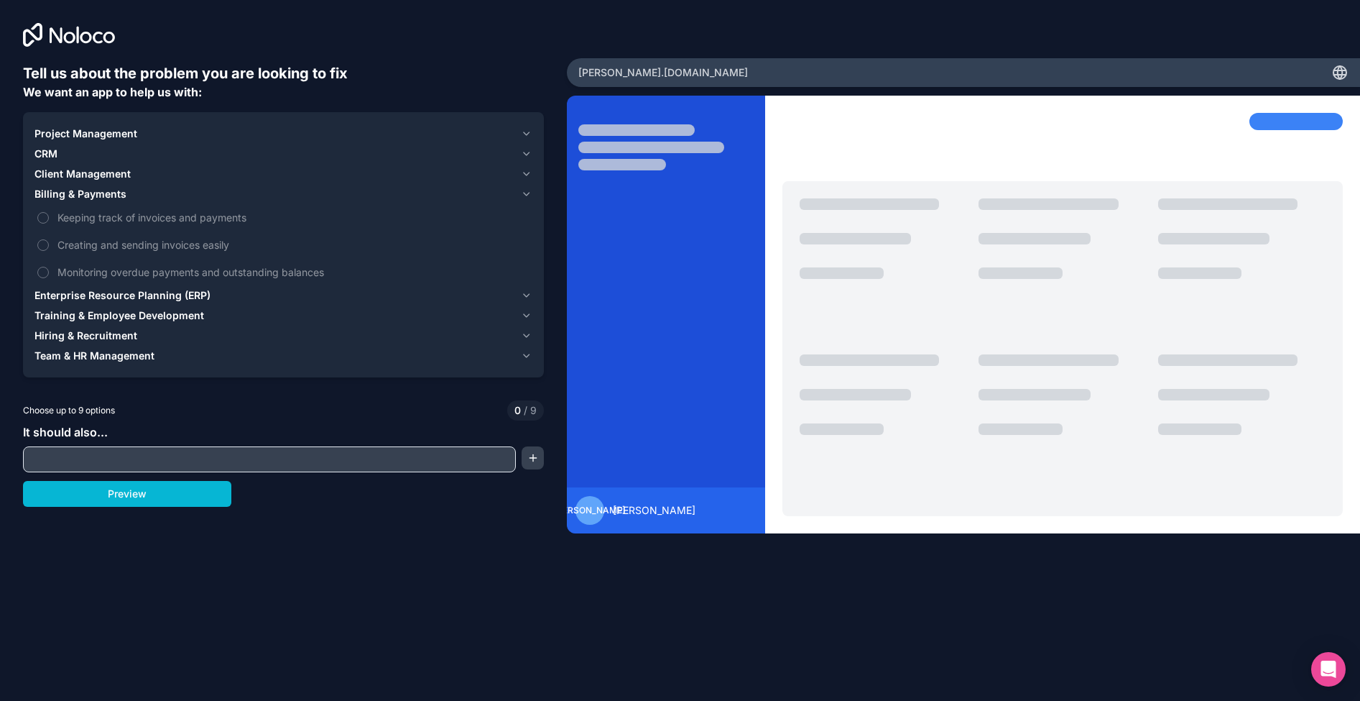
click at [524, 194] on icon "button" at bounding box center [526, 193] width 11 height 11
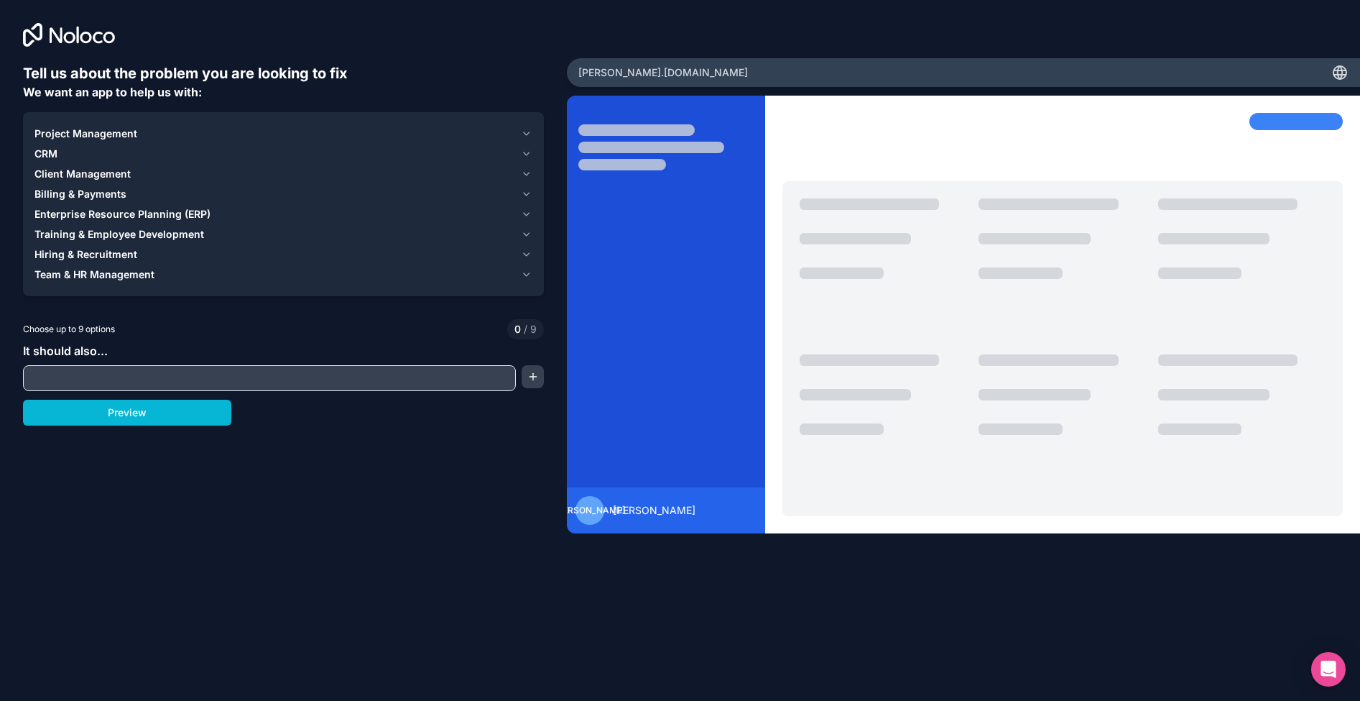
click at [526, 175] on icon "button" at bounding box center [527, 173] width 6 height 3
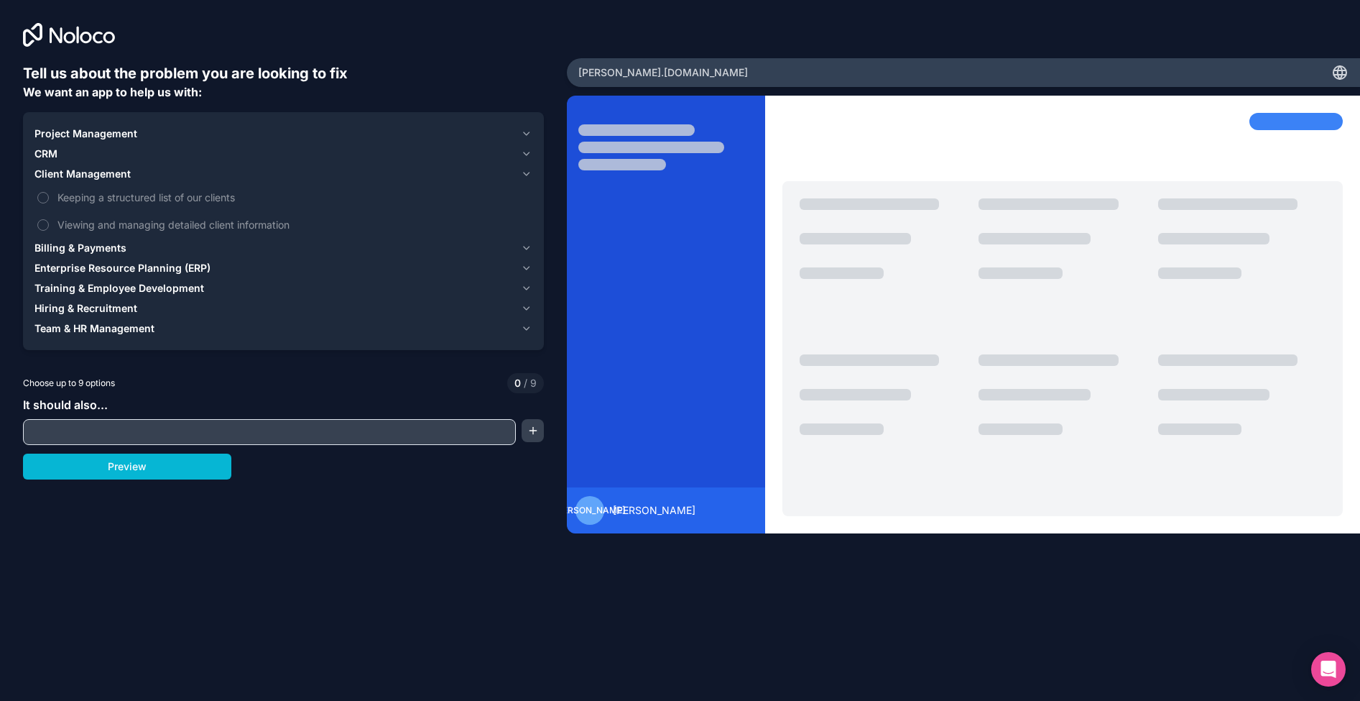
click at [526, 175] on icon "button" at bounding box center [527, 173] width 6 height 3
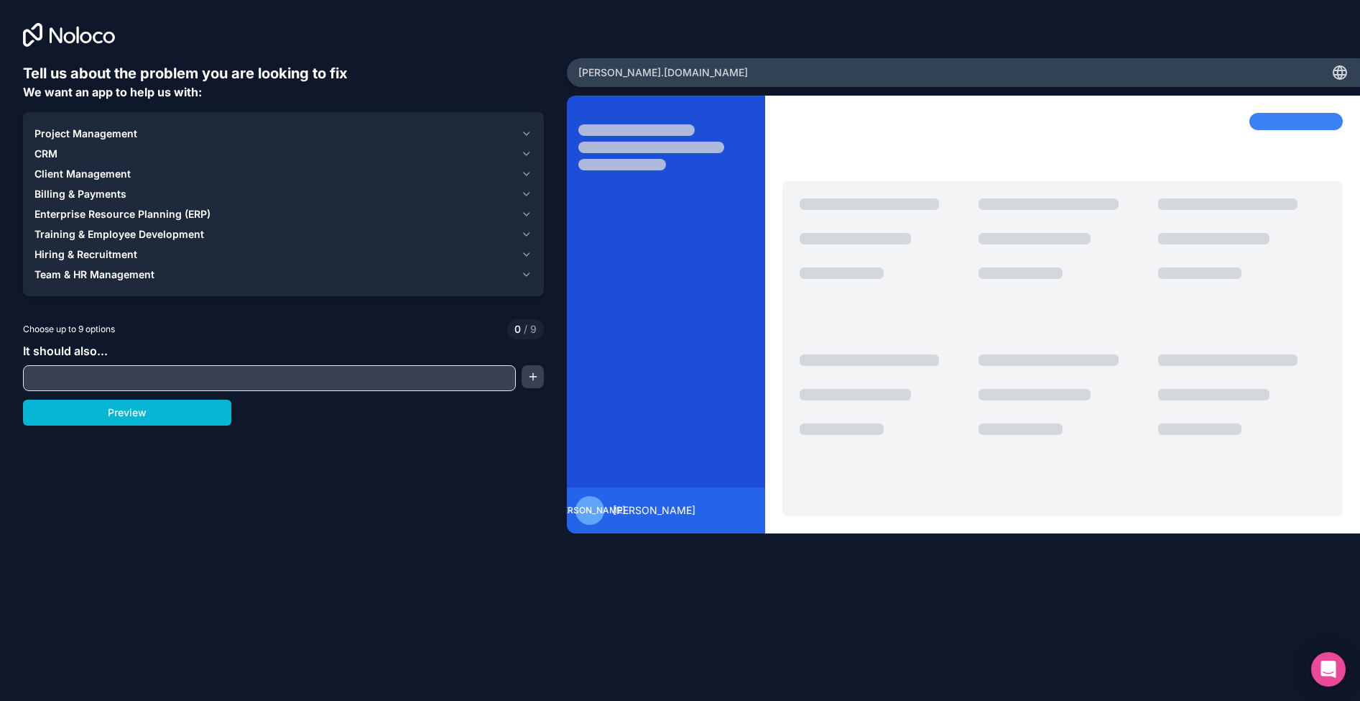
click at [526, 175] on icon "button" at bounding box center [527, 173] width 6 height 3
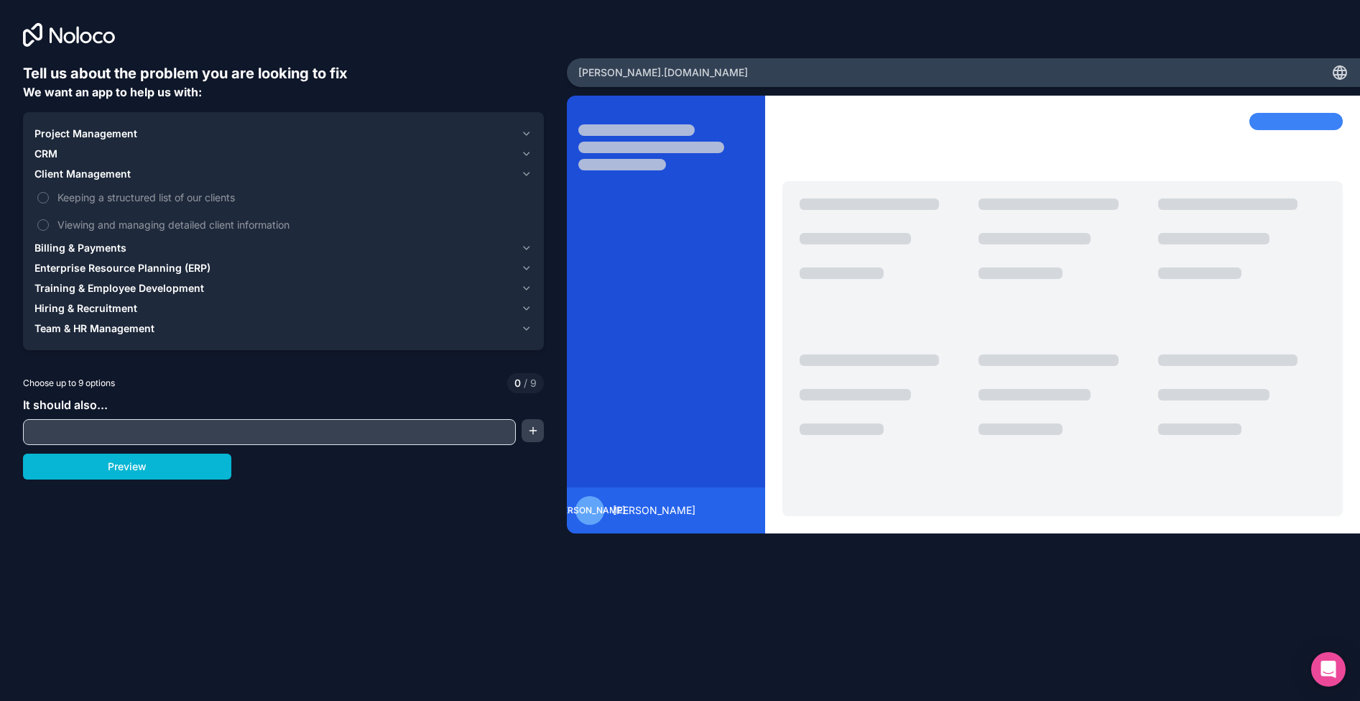
click at [526, 172] on icon "button" at bounding box center [526, 173] width 11 height 11
